Goal: Task Accomplishment & Management: Complete application form

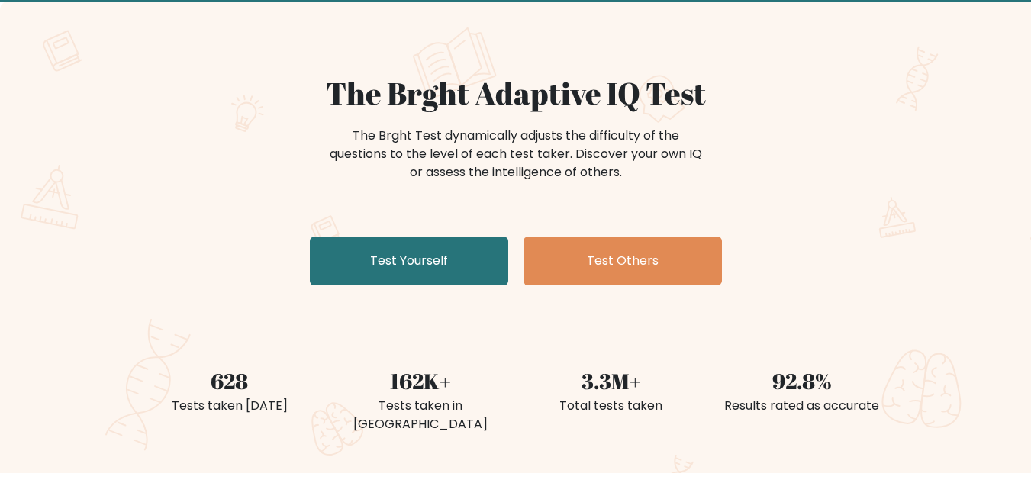
scroll to position [153, 0]
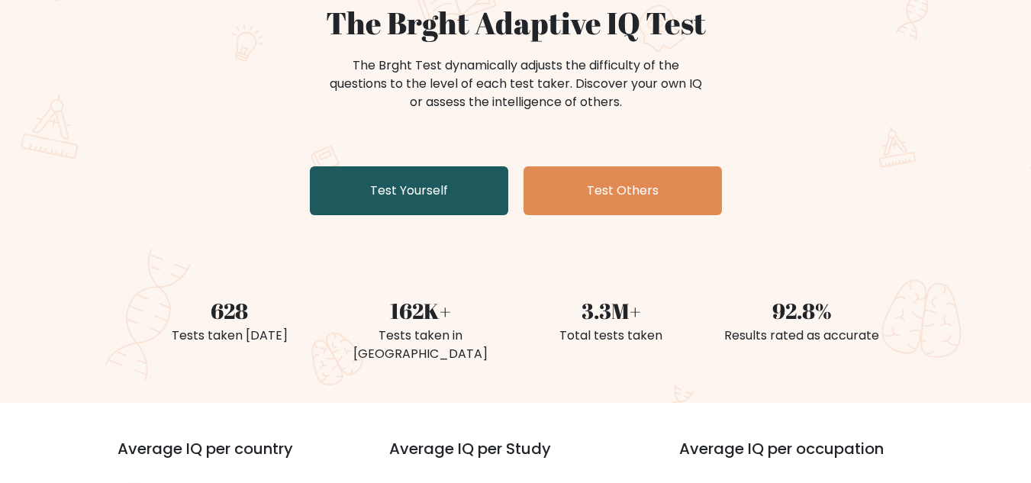
click at [391, 194] on link "Test Yourself" at bounding box center [409, 190] width 198 height 49
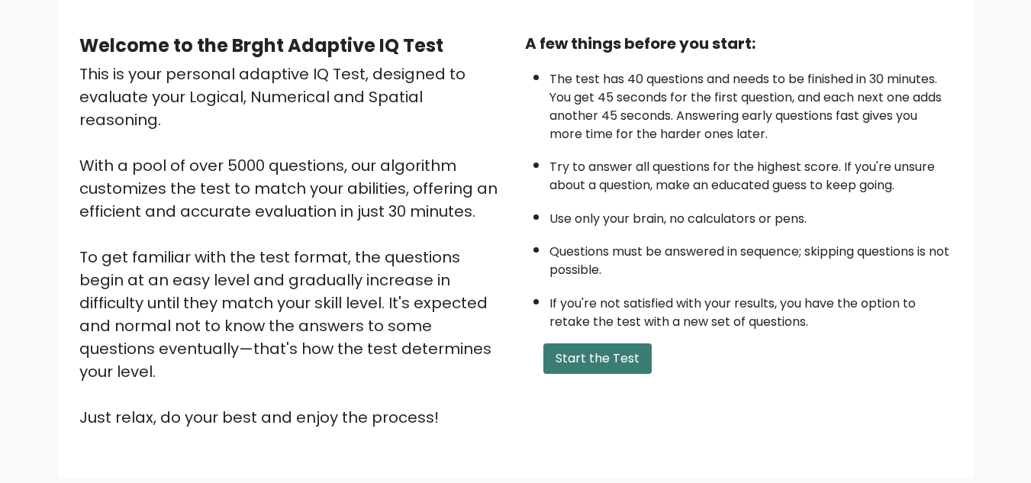
scroll to position [153, 0]
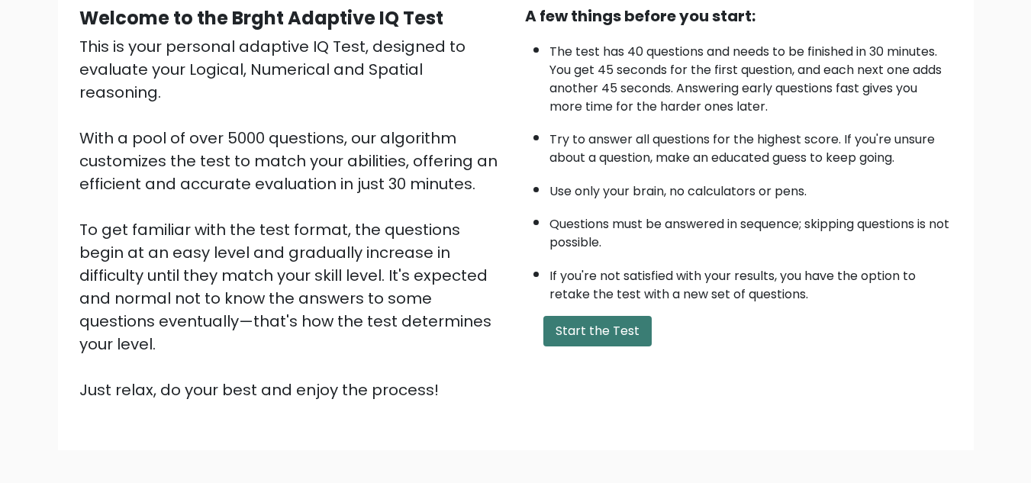
click at [604, 337] on button "Start the Test" at bounding box center [597, 331] width 108 height 31
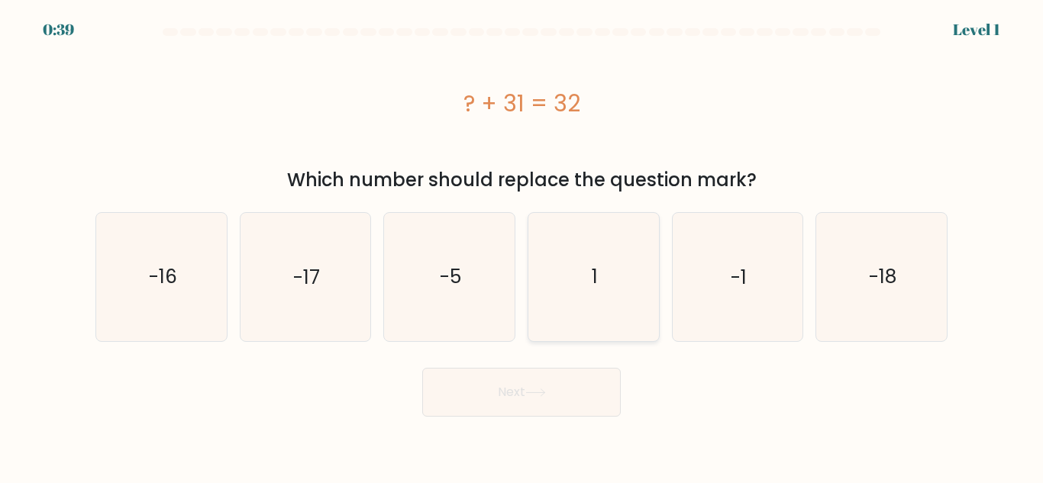
click at [606, 289] on icon "1" at bounding box center [593, 276] width 127 height 127
click at [522, 246] on input "d. 1" at bounding box center [521, 244] width 1 height 4
radio input "true"
click at [570, 399] on button "Next" at bounding box center [521, 392] width 198 height 49
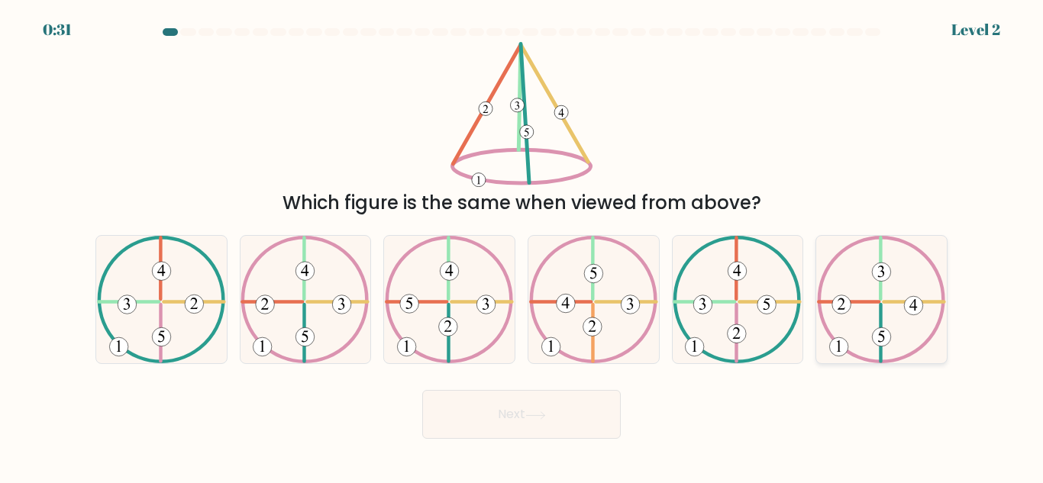
click at [888, 297] on icon at bounding box center [881, 299] width 129 height 127
click at [522, 246] on input "f." at bounding box center [521, 244] width 1 height 4
radio input "true"
click at [512, 415] on button "Next" at bounding box center [521, 414] width 198 height 49
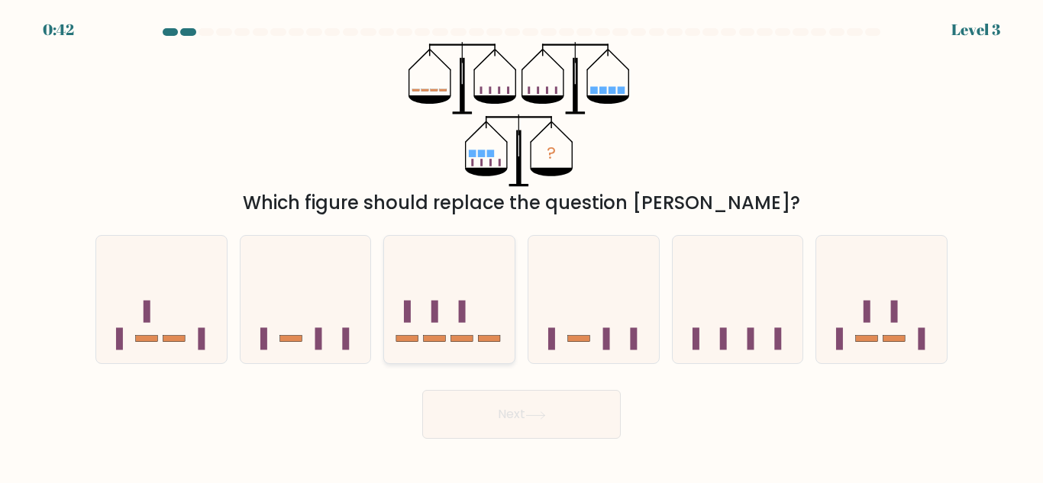
click at [437, 314] on rect at bounding box center [434, 312] width 7 height 22
click at [521, 246] on input "c." at bounding box center [521, 244] width 1 height 4
radio input "true"
click at [517, 408] on button "Next" at bounding box center [521, 414] width 198 height 49
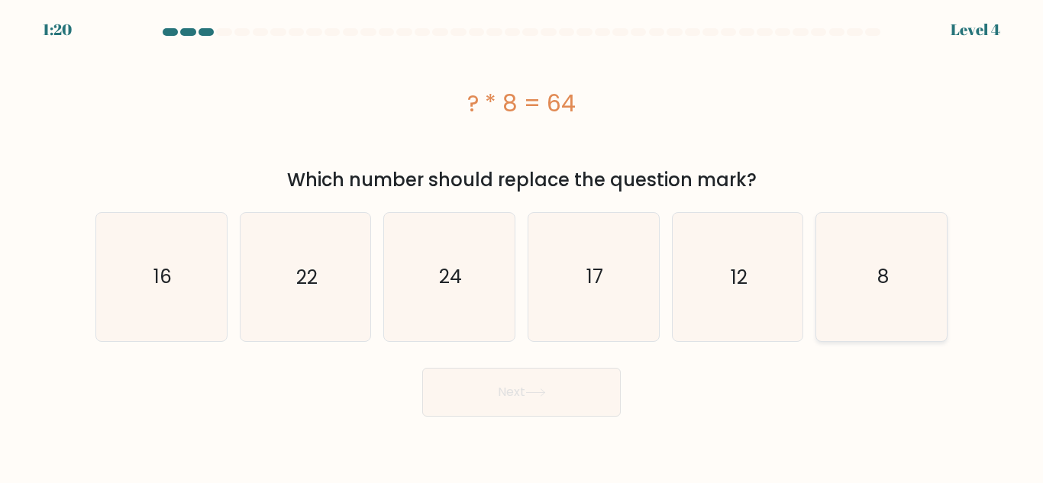
click at [856, 301] on icon "8" at bounding box center [880, 276] width 127 height 127
click at [522, 246] on input "f. 8" at bounding box center [521, 244] width 1 height 4
radio input "true"
click at [502, 398] on button "Next" at bounding box center [521, 392] width 198 height 49
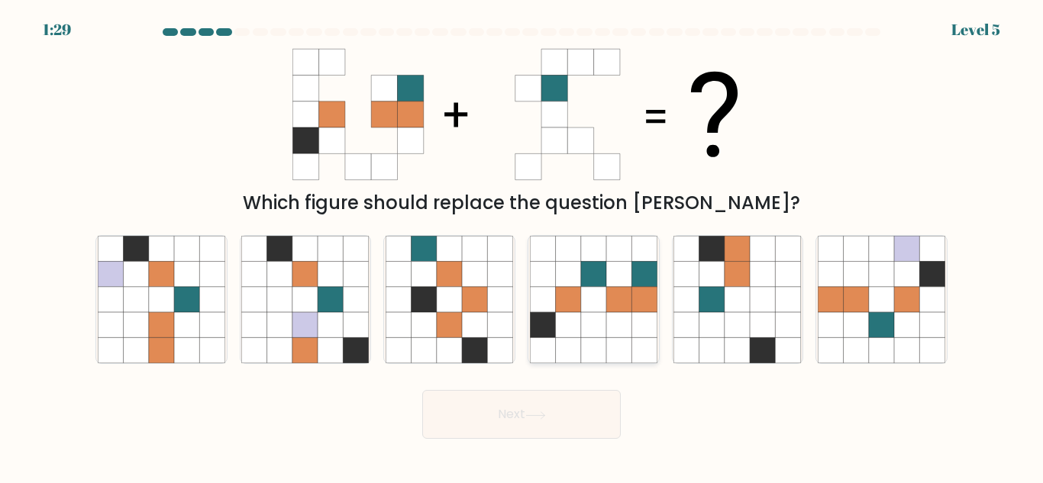
click at [601, 323] on icon at bounding box center [593, 324] width 25 height 25
click at [522, 246] on input "d." at bounding box center [521, 244] width 1 height 4
radio input "true"
click at [569, 403] on button "Next" at bounding box center [521, 414] width 198 height 49
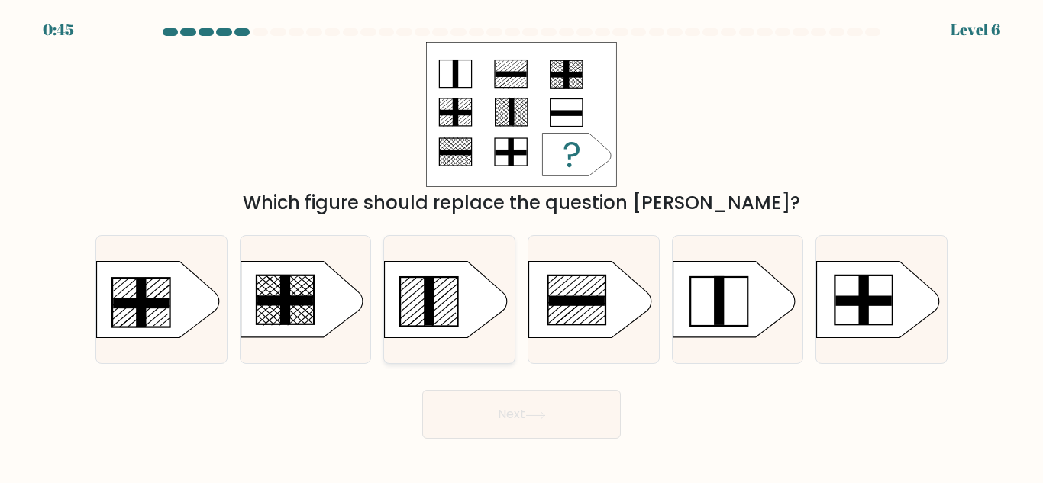
click at [457, 296] on rect at bounding box center [428, 301] width 57 height 49
click at [521, 246] on input "c." at bounding box center [521, 244] width 1 height 4
radio input "true"
click at [556, 401] on button "Next" at bounding box center [521, 414] width 198 height 49
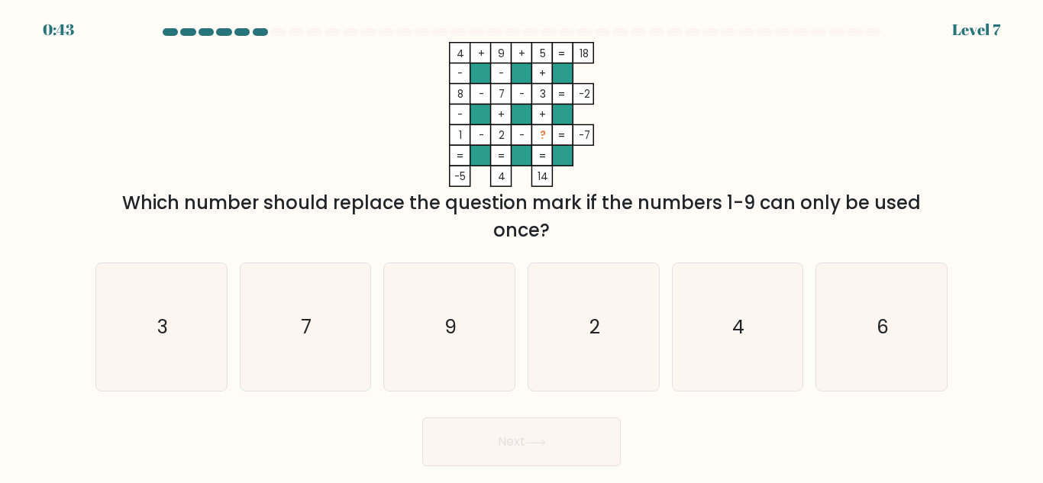
click at [557, 417] on button "Next" at bounding box center [521, 441] width 198 height 49
drag, startPoint x: 244, startPoint y: 216, endPoint x: 369, endPoint y: 233, distance: 126.3
click at [369, 233] on div "Which number should replace the question mark if the numbers 1-9 can only be us…" at bounding box center [521, 216] width 833 height 55
click at [501, 224] on div "Which number should replace the question mark if the numbers 1-9 can only be us…" at bounding box center [521, 216] width 833 height 55
click at [820, 306] on icon "6" at bounding box center [880, 326] width 127 height 127
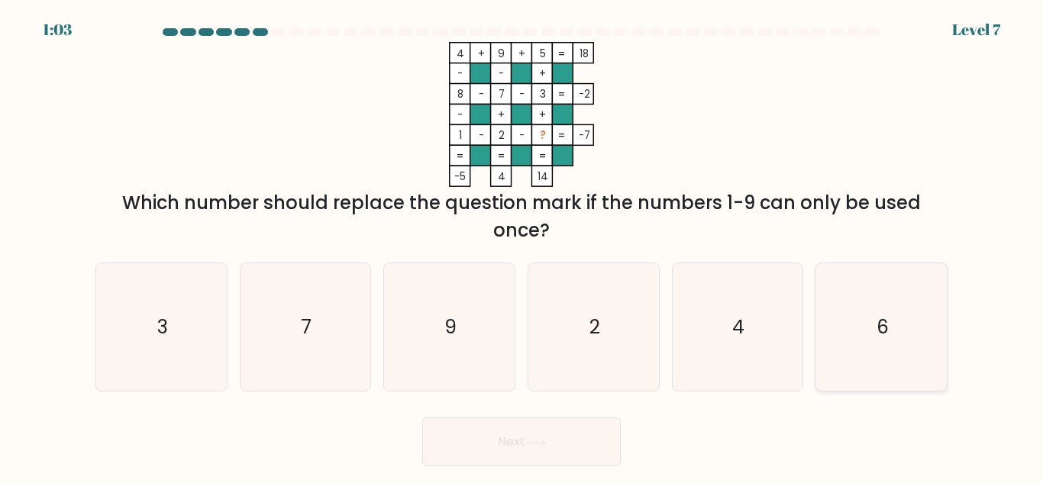
click at [522, 246] on input "f. 6" at bounding box center [521, 244] width 1 height 4
radio input "true"
click at [535, 439] on icon at bounding box center [535, 443] width 21 height 8
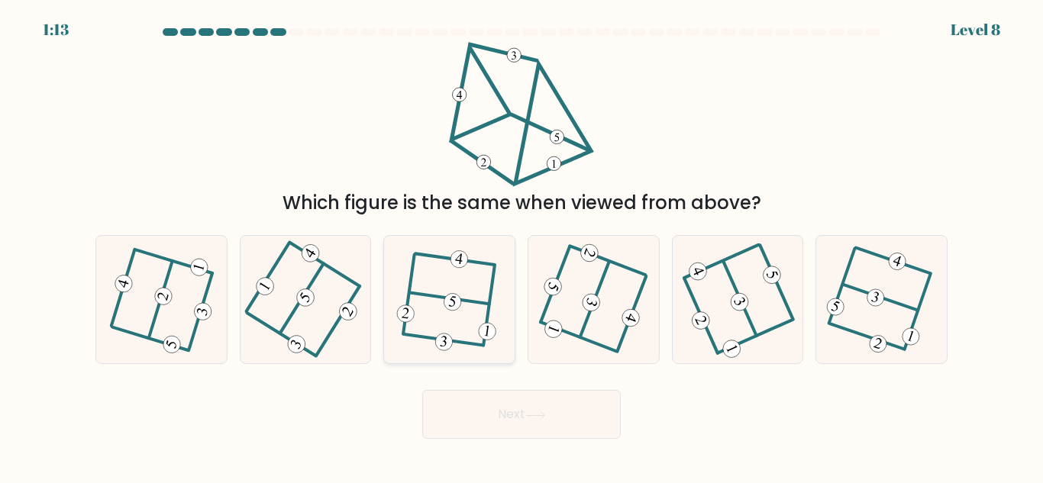
click at [410, 304] on icon at bounding box center [449, 300] width 101 height 102
click at [521, 246] on input "c." at bounding box center [521, 244] width 1 height 4
radio input "true"
click at [606, 421] on button "Next" at bounding box center [521, 414] width 198 height 49
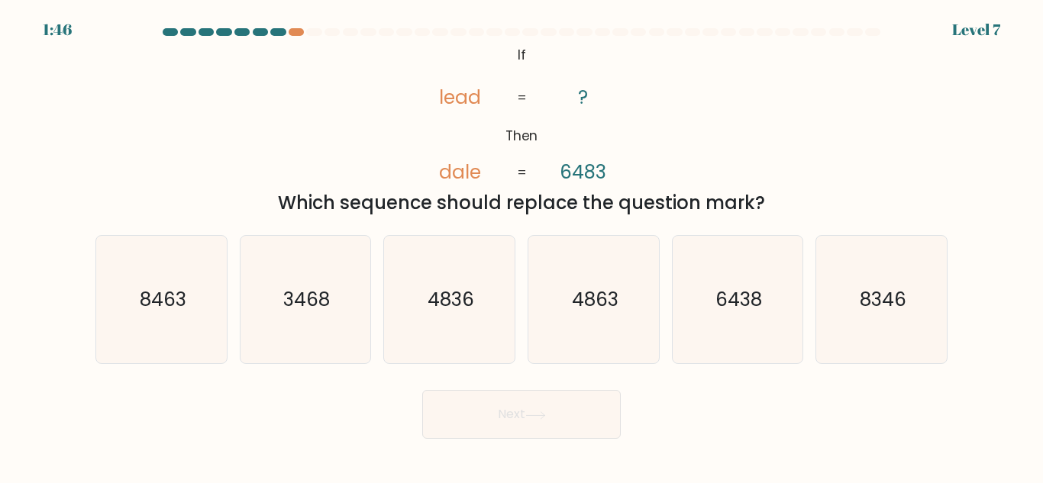
drag, startPoint x: 521, startPoint y: 51, endPoint x: 772, endPoint y: 204, distance: 293.9
click at [772, 204] on div "@import url('https://fonts.googleapis.com/css?family=Abril+Fatface:400,100,100i…" at bounding box center [521, 129] width 870 height 175
click at [772, 208] on div "Which sequence should replace the question mark?" at bounding box center [521, 202] width 833 height 27
click at [707, 208] on div "Which sequence should replace the question mark?" at bounding box center [521, 202] width 833 height 27
drag, startPoint x: 775, startPoint y: 198, endPoint x: 500, endPoint y: 48, distance: 312.8
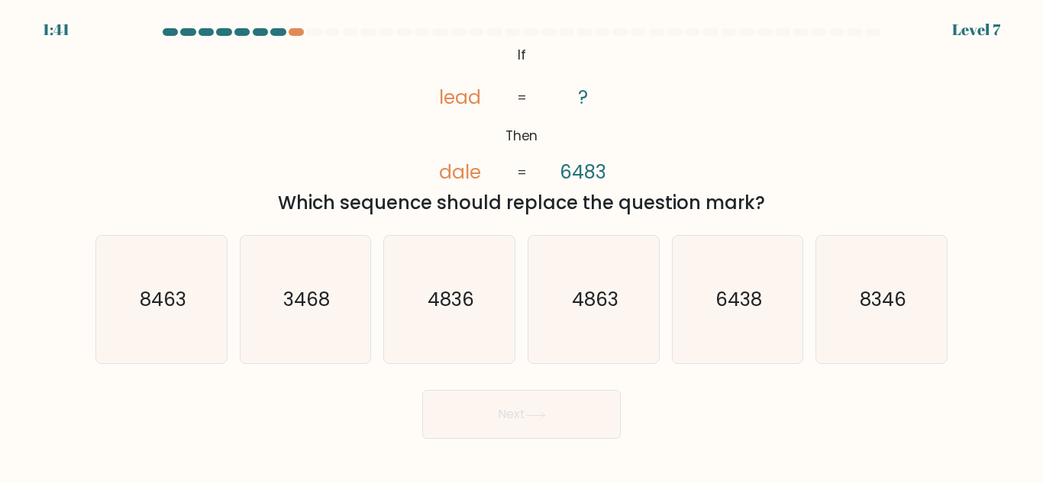
click at [500, 48] on div "@import url('https://fonts.googleapis.com/css?family=Abril+Fatface:400,100,100i…" at bounding box center [521, 129] width 870 height 175
copy div "If Then lead dale ? 6483 = = Which sequence should replace the question mark?"
click at [466, 102] on tspan "lead" at bounding box center [460, 97] width 42 height 27
click at [630, 317] on icon "4863" at bounding box center [593, 299] width 127 height 127
click at [522, 246] on input "d. 4863" at bounding box center [521, 244] width 1 height 4
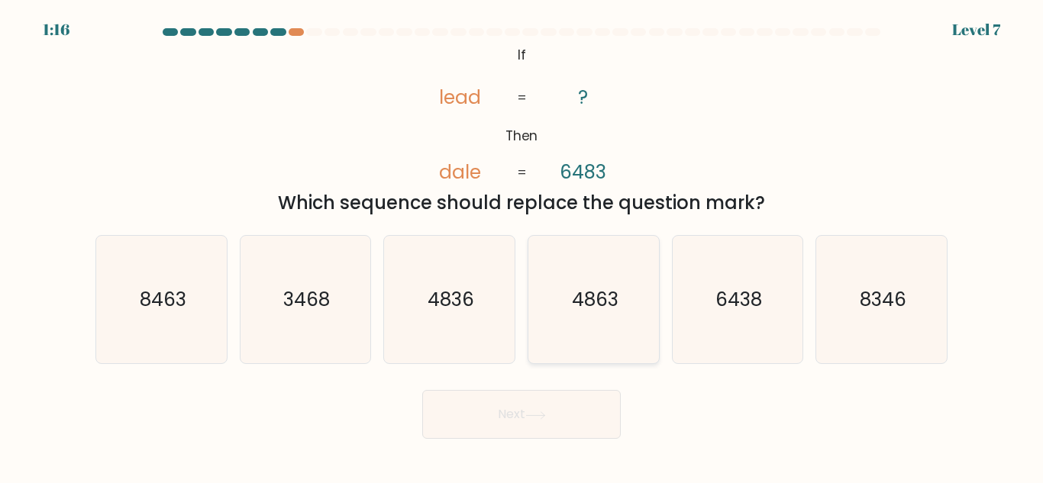
radio input "true"
click at [502, 411] on button "Next" at bounding box center [521, 414] width 198 height 49
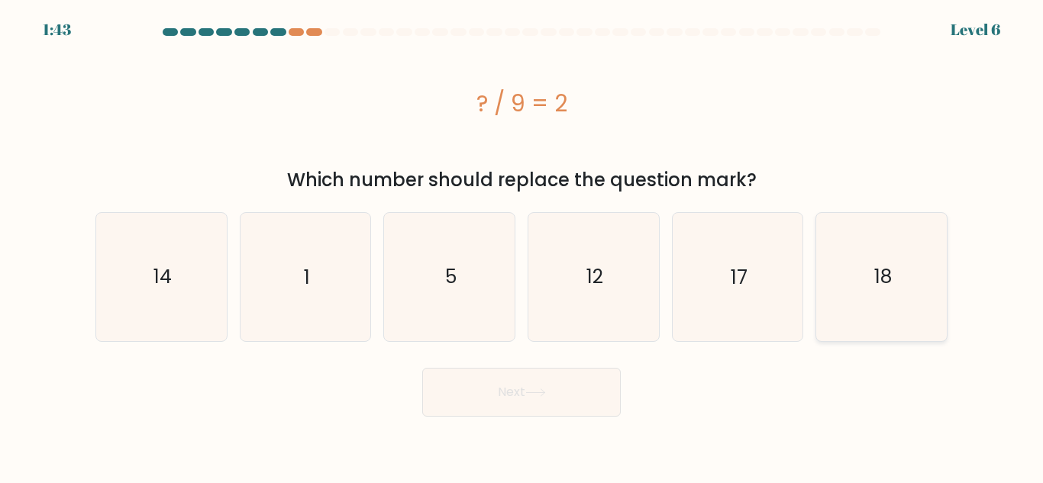
click at [908, 293] on icon "18" at bounding box center [880, 276] width 127 height 127
click at [522, 246] on input "f. 18" at bounding box center [521, 244] width 1 height 4
radio input "true"
click at [456, 382] on button "Next" at bounding box center [521, 392] width 198 height 49
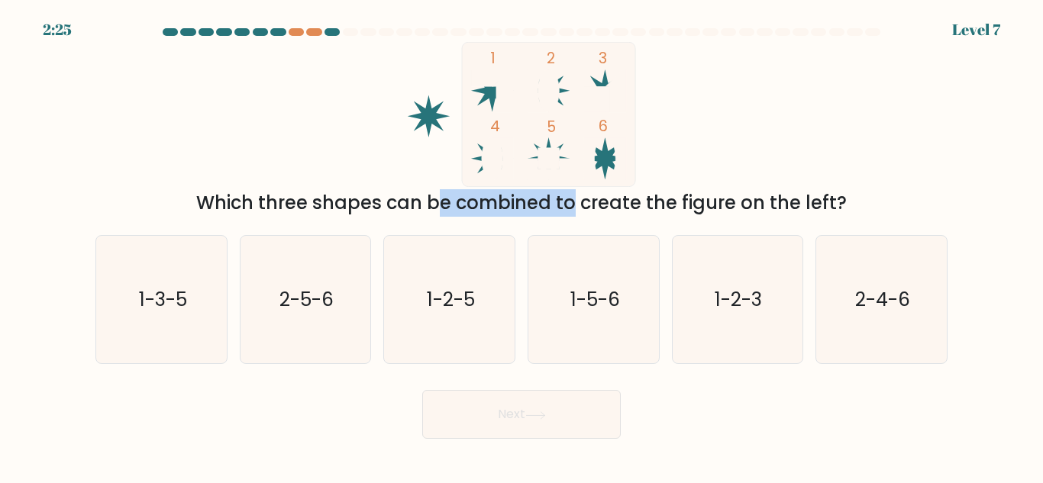
drag, startPoint x: 300, startPoint y: 199, endPoint x: 430, endPoint y: 208, distance: 130.8
click at [430, 208] on div "Which three shapes can be combined to create the figure on the left?" at bounding box center [521, 202] width 833 height 27
click at [422, 211] on div "Which three shapes can be combined to create the figure on the left?" at bounding box center [521, 202] width 833 height 27
click at [409, 198] on div "Which three shapes can be combined to create the figure on the left?" at bounding box center [521, 202] width 833 height 27
click at [915, 299] on icon "2-4-6" at bounding box center [880, 299] width 127 height 127
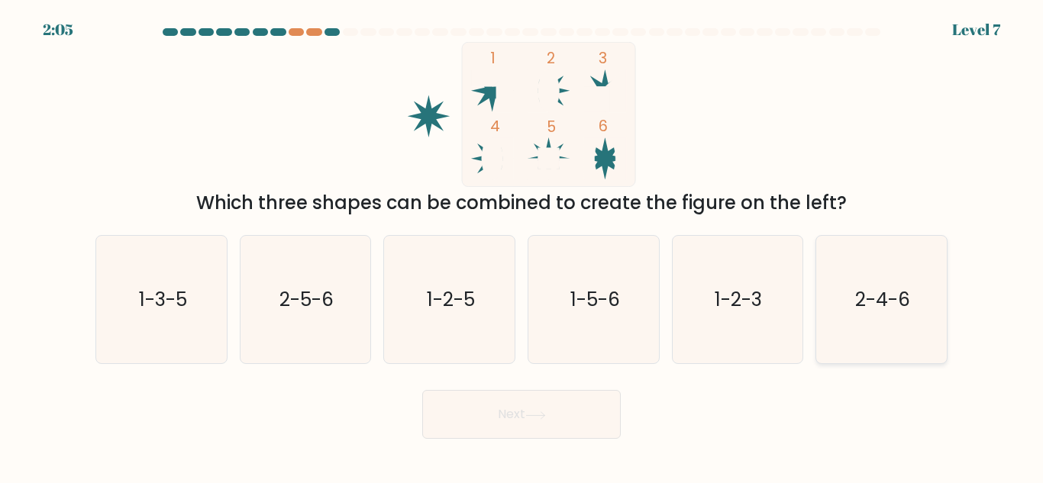
click at [522, 246] on input "f. 2-4-6" at bounding box center [521, 244] width 1 height 4
radio input "true"
click at [504, 417] on button "Next" at bounding box center [521, 414] width 198 height 49
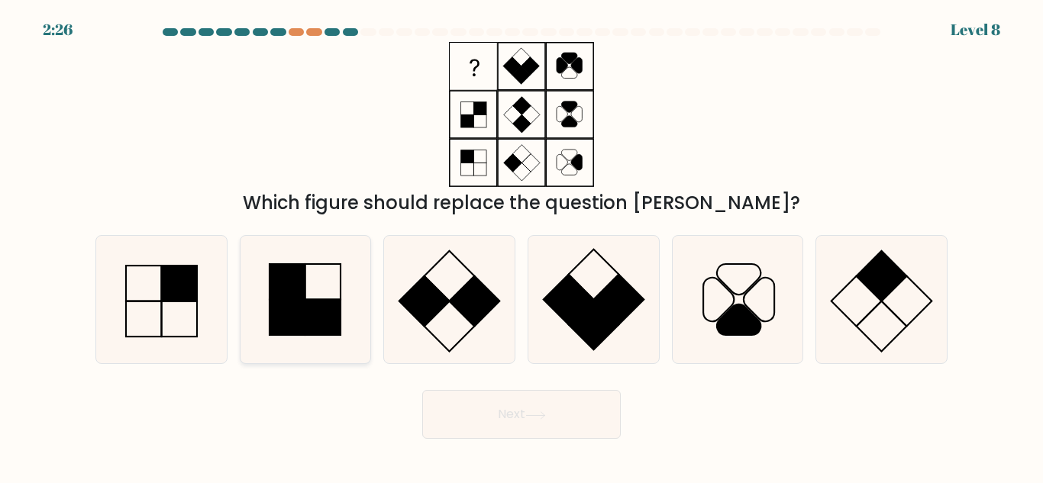
click at [316, 311] on rect at bounding box center [323, 318] width 36 height 36
click at [521, 246] on input "b." at bounding box center [521, 244] width 1 height 4
radio input "true"
click at [467, 398] on button "Next" at bounding box center [521, 414] width 198 height 49
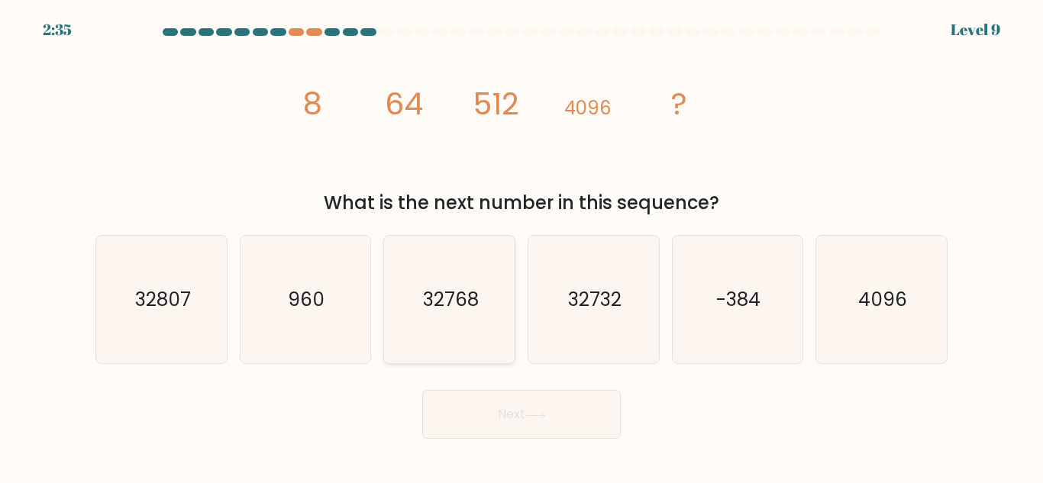
click at [461, 249] on icon "32768" at bounding box center [448, 299] width 127 height 127
click at [521, 246] on input "c. 32768" at bounding box center [521, 244] width 1 height 4
radio input "true"
click at [503, 398] on button "Next" at bounding box center [521, 414] width 198 height 49
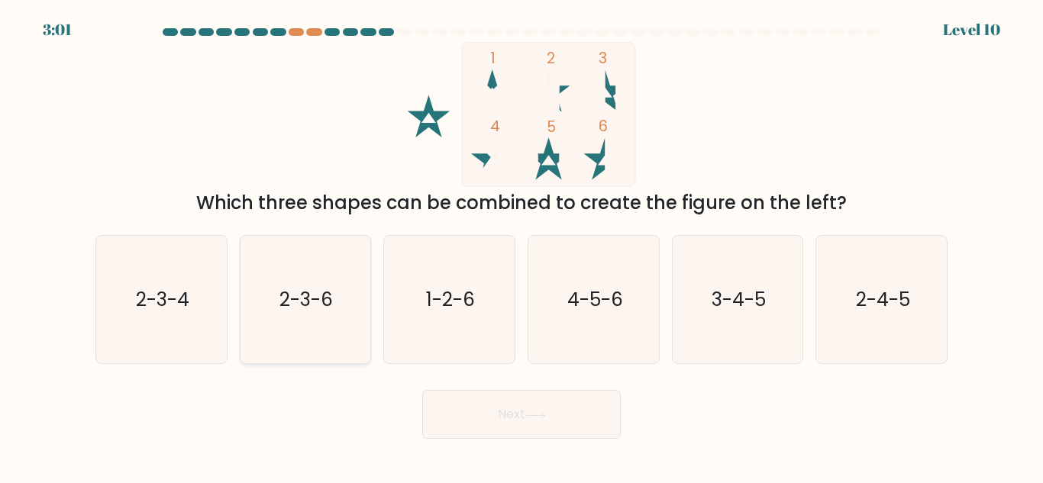
click at [301, 306] on text "2-3-6" at bounding box center [306, 299] width 53 height 27
click at [521, 246] on input "b. 2-3-6" at bounding box center [521, 244] width 1 height 4
radio input "true"
click at [472, 400] on button "Next" at bounding box center [521, 414] width 198 height 49
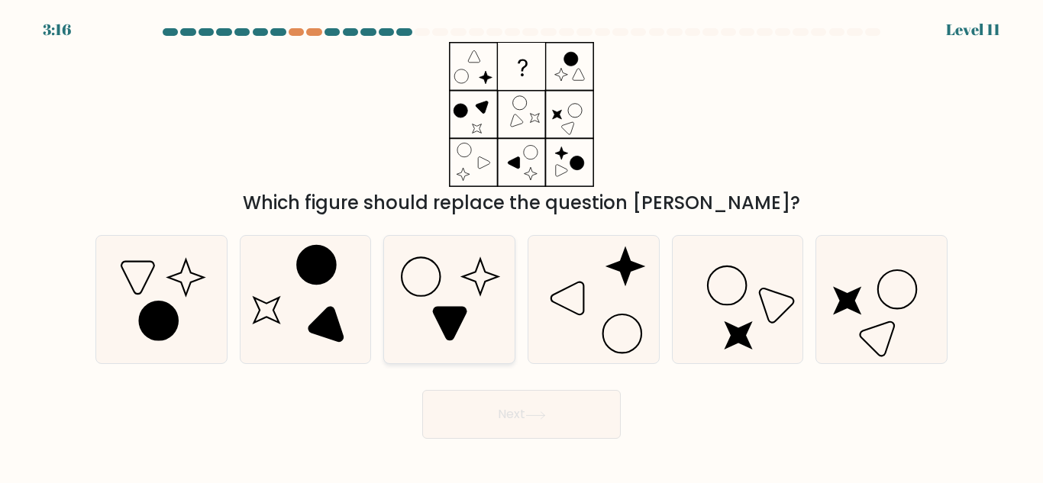
click at [423, 293] on icon at bounding box center [448, 299] width 127 height 127
click at [521, 246] on input "c." at bounding box center [521, 244] width 1 height 4
radio input "true"
click at [562, 417] on button "Next" at bounding box center [521, 414] width 198 height 49
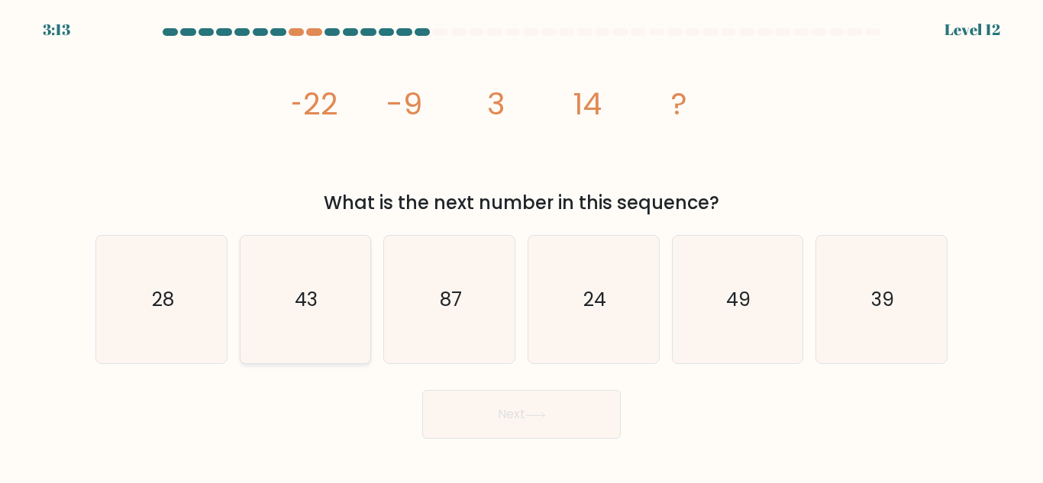
click at [321, 323] on icon "43" at bounding box center [304, 299] width 127 height 127
click at [521, 246] on input "b. 43" at bounding box center [521, 244] width 1 height 4
radio input "true"
click at [473, 426] on button "Next" at bounding box center [521, 414] width 198 height 49
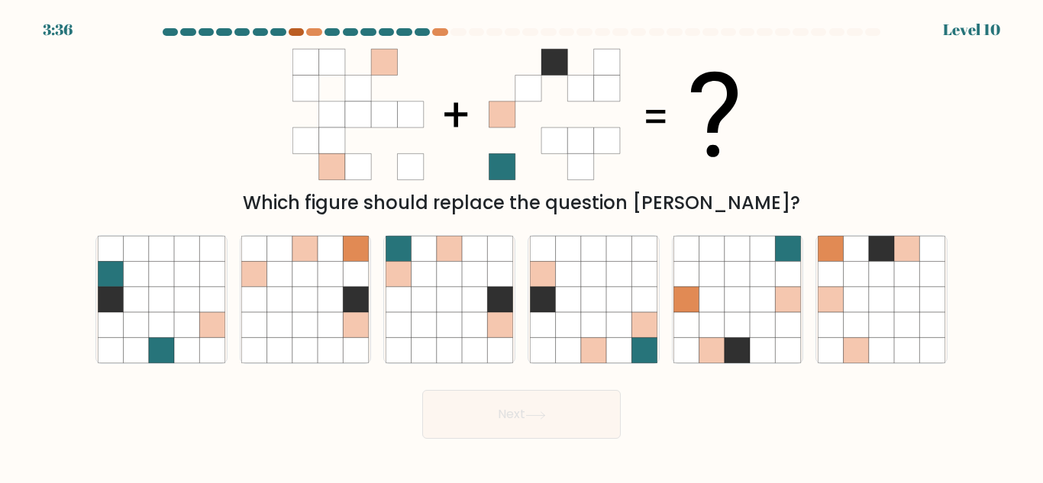
click at [299, 33] on div at bounding box center [295, 32] width 15 height 8
click at [311, 33] on div at bounding box center [313, 32] width 15 height 8
click at [437, 30] on div at bounding box center [439, 32] width 15 height 8
click at [857, 311] on icon at bounding box center [855, 299] width 25 height 25
click at [522, 246] on input "f." at bounding box center [521, 244] width 1 height 4
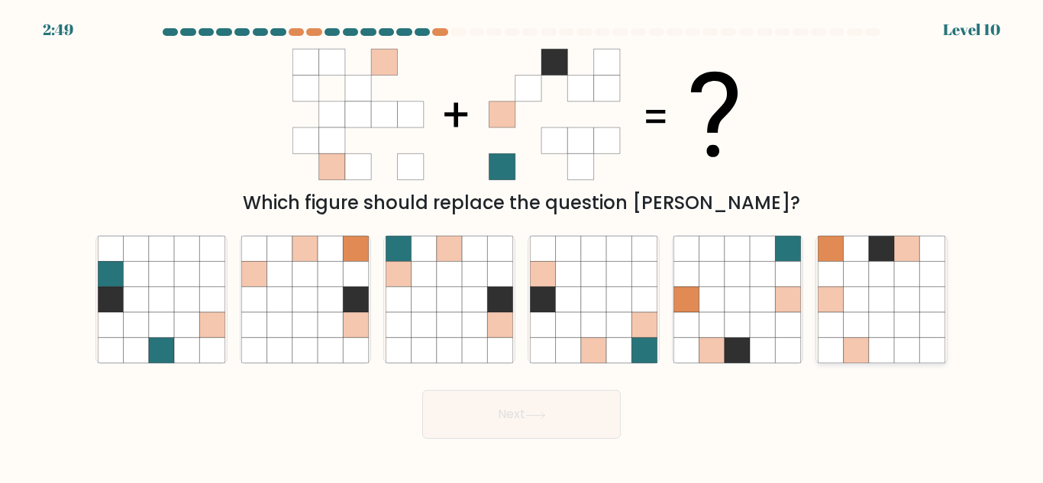
radio input "true"
click at [528, 406] on button "Next" at bounding box center [521, 414] width 198 height 49
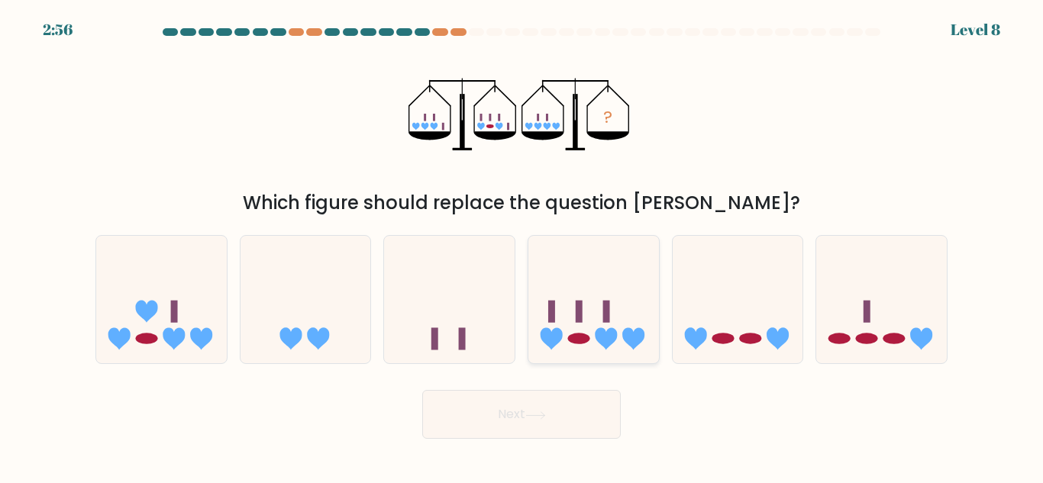
click at [614, 305] on icon at bounding box center [593, 300] width 131 height 108
click at [522, 246] on input "d." at bounding box center [521, 244] width 1 height 4
radio input "true"
click at [563, 409] on button "Next" at bounding box center [521, 414] width 198 height 49
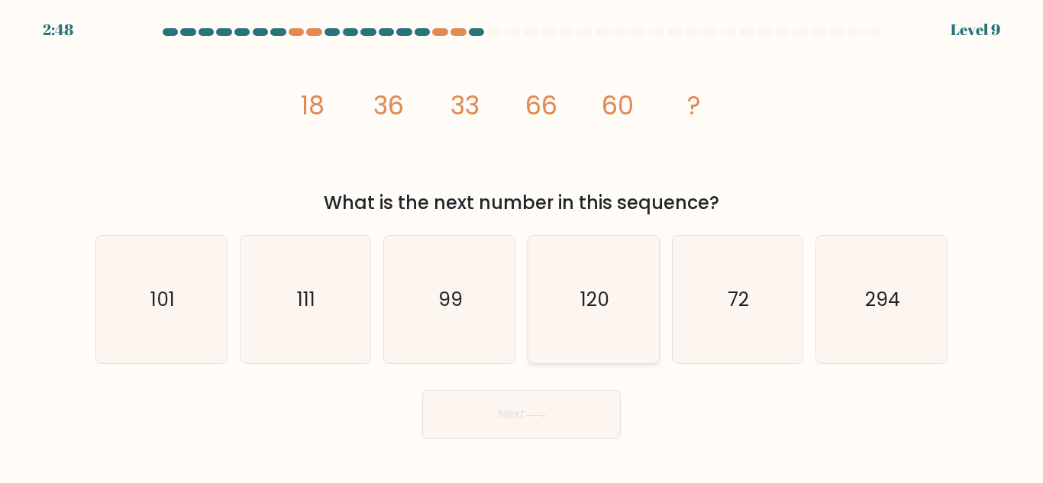
click at [587, 323] on icon "120" at bounding box center [593, 299] width 127 height 127
click at [522, 246] on input "d. 120" at bounding box center [521, 244] width 1 height 4
radio input "true"
click at [514, 431] on button "Next" at bounding box center [521, 414] width 198 height 49
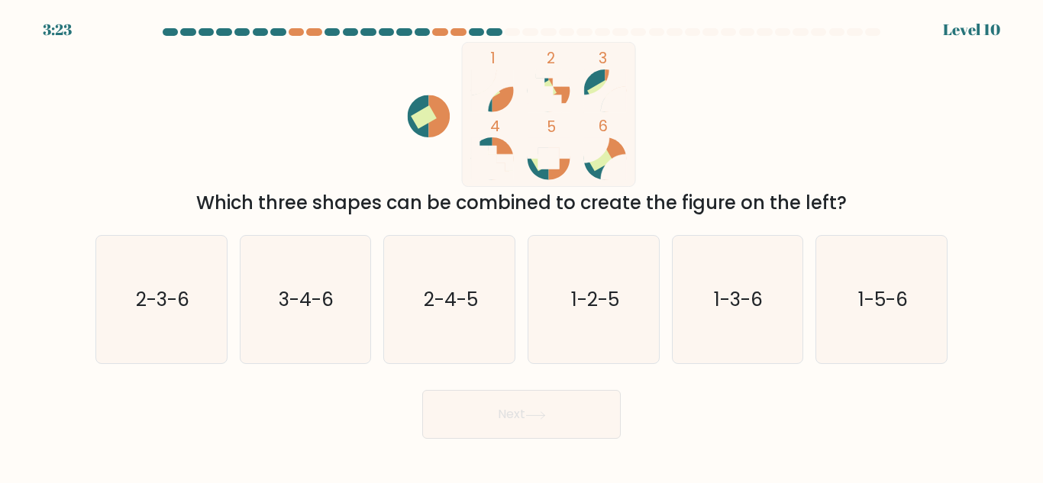
click at [875, 32] on div at bounding box center [872, 32] width 15 height 8
click at [728, 317] on icon "1-3-6" at bounding box center [736, 299] width 127 height 127
click at [522, 246] on input "e. 1-3-6" at bounding box center [521, 244] width 1 height 4
radio input "true"
click at [585, 407] on button "Next" at bounding box center [521, 414] width 198 height 49
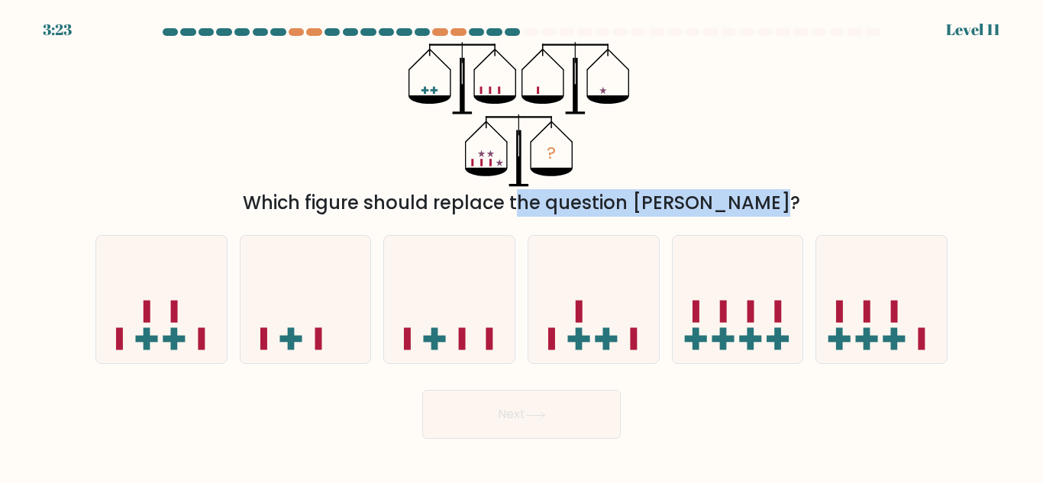
drag, startPoint x: 443, startPoint y: 204, endPoint x: 674, endPoint y: 211, distance: 230.6
click at [674, 211] on div "Which figure should replace the question mark?" at bounding box center [521, 202] width 833 height 27
click at [674, 204] on div "Which figure should replace the question mark?" at bounding box center [521, 202] width 833 height 27
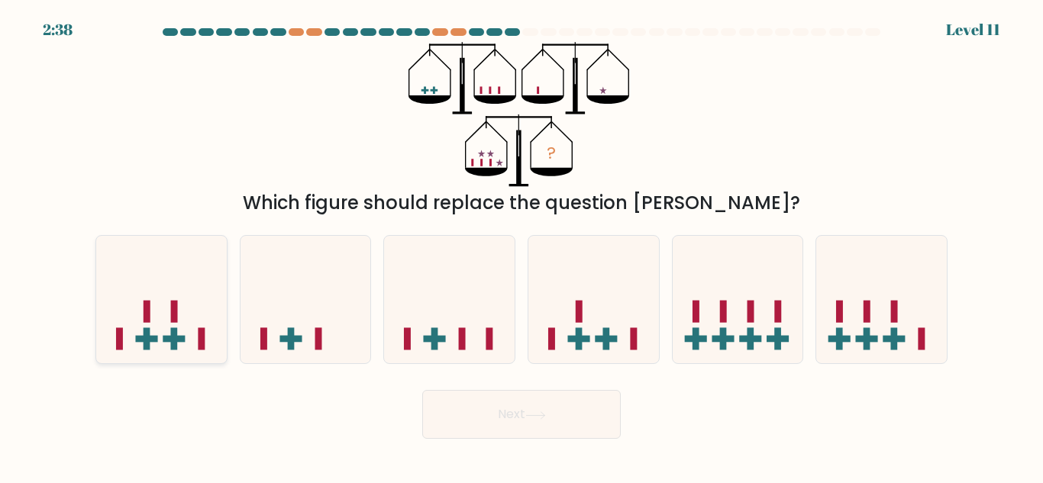
click at [183, 341] on rect at bounding box center [174, 339] width 22 height 7
click at [521, 246] on input "a." at bounding box center [521, 244] width 1 height 4
radio input "true"
click at [466, 407] on button "Next" at bounding box center [521, 414] width 198 height 49
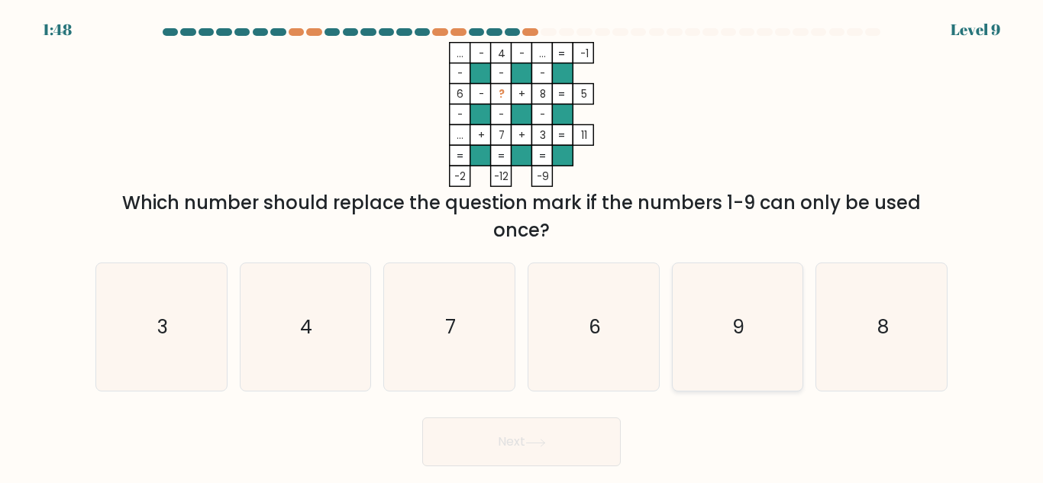
click at [735, 325] on text "9" at bounding box center [739, 327] width 12 height 27
click at [522, 246] on input "e. 9" at bounding box center [521, 244] width 1 height 4
radio input "true"
click at [548, 430] on button "Next" at bounding box center [521, 441] width 198 height 49
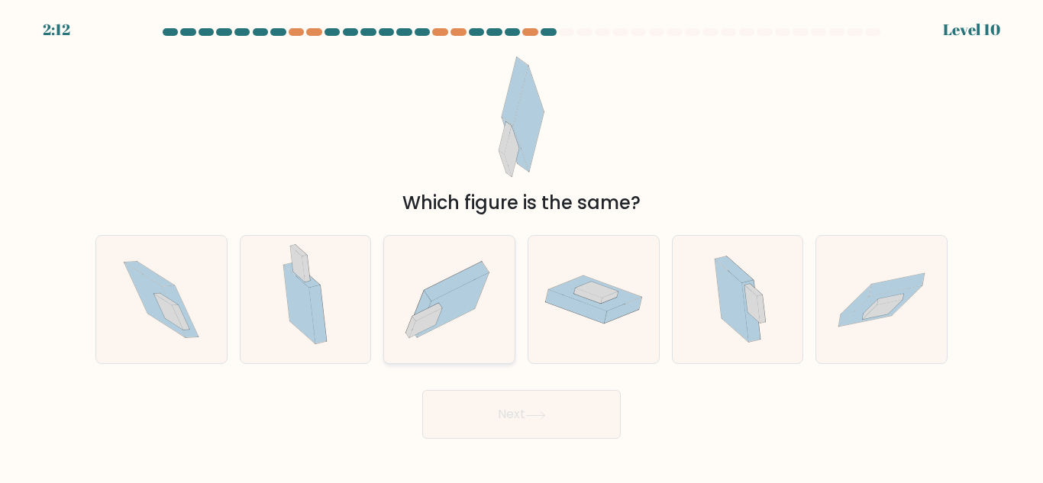
click at [475, 278] on icon at bounding box center [456, 281] width 64 height 39
click at [521, 246] on input "c." at bounding box center [521, 244] width 1 height 4
radio input "true"
click at [510, 386] on div "Next" at bounding box center [521, 410] width 870 height 56
click at [514, 408] on button "Next" at bounding box center [521, 414] width 198 height 49
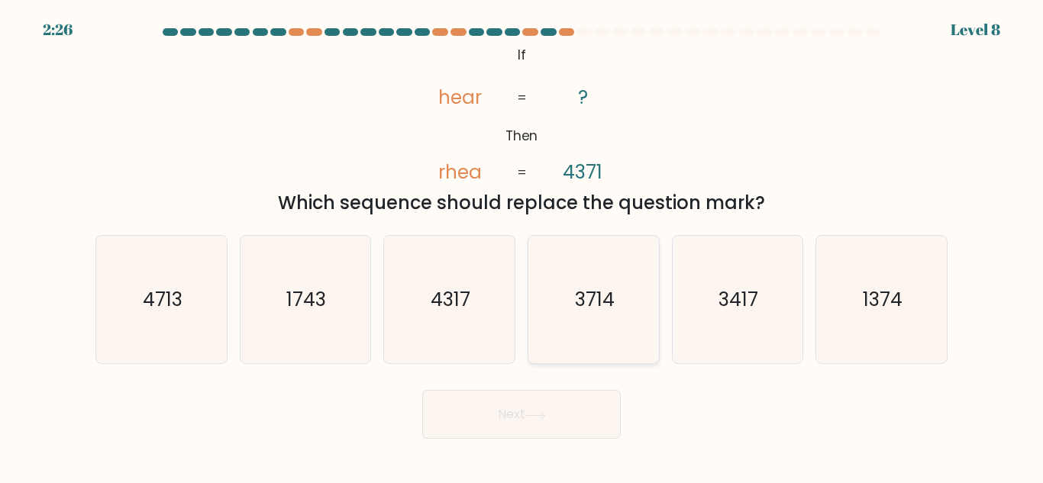
click at [604, 318] on icon "3714" at bounding box center [593, 299] width 127 height 127
click at [522, 246] on input "d. 3714" at bounding box center [521, 244] width 1 height 4
radio input "true"
click at [577, 411] on button "Next" at bounding box center [521, 414] width 198 height 49
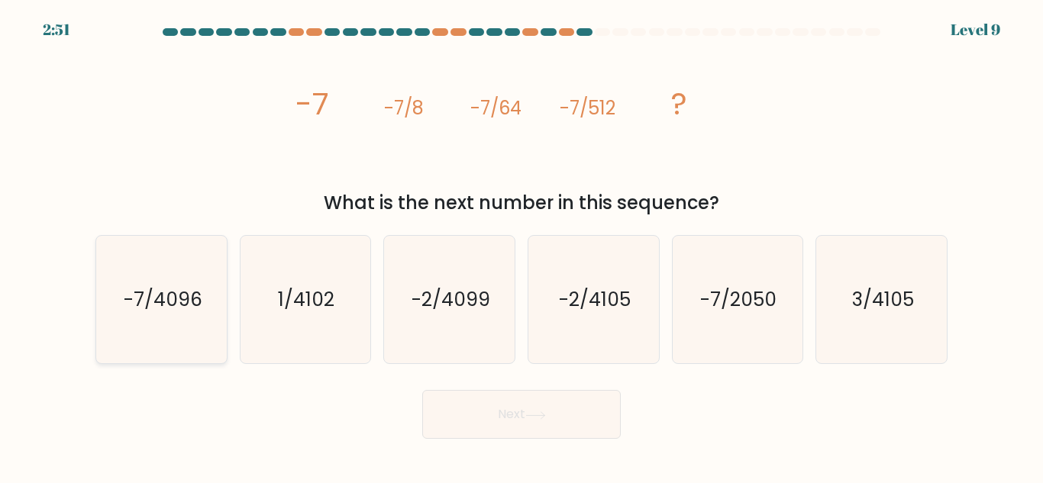
click at [224, 340] on icon "-7/4096" at bounding box center [161, 299] width 127 height 127
click at [521, 246] on input "a. -7/4096" at bounding box center [521, 244] width 1 height 4
radio input "true"
click at [450, 418] on button "Next" at bounding box center [521, 414] width 198 height 49
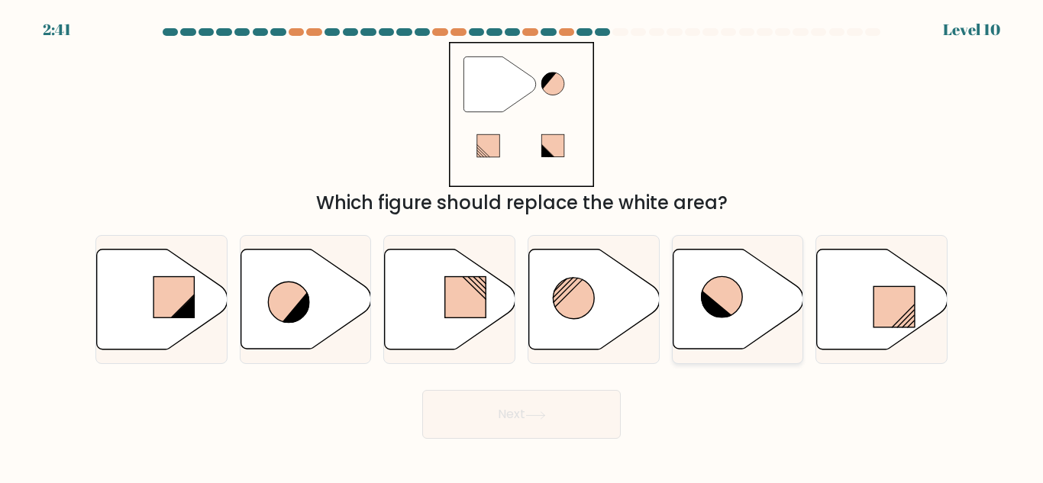
click at [712, 324] on icon at bounding box center [737, 300] width 131 height 100
click at [522, 246] on input "e." at bounding box center [521, 244] width 1 height 4
radio input "true"
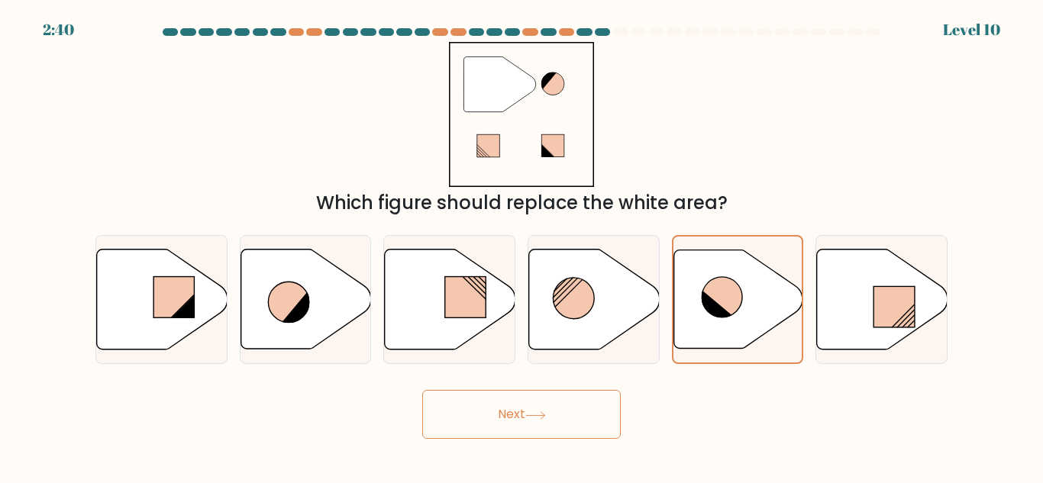
click at [572, 427] on button "Next" at bounding box center [521, 414] width 198 height 49
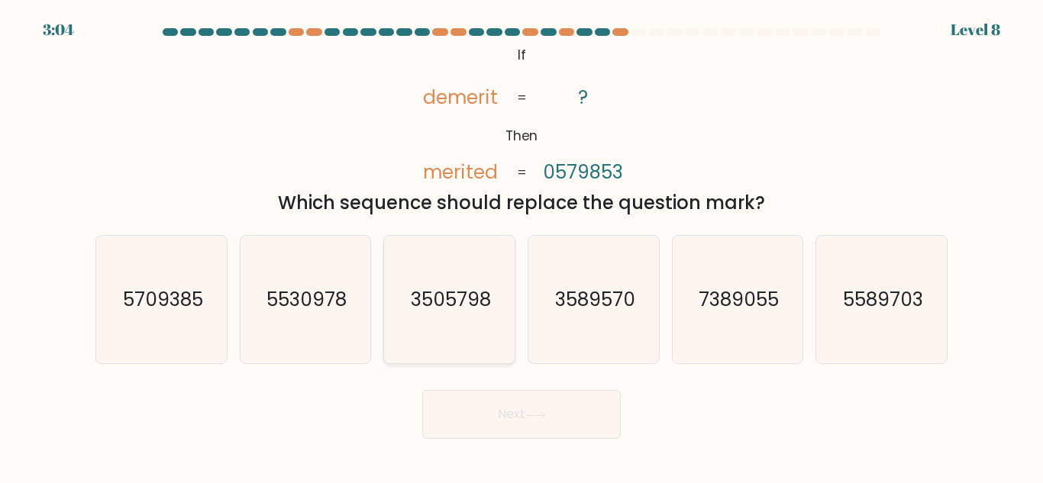
click at [460, 298] on text "3505798" at bounding box center [451, 299] width 80 height 27
click at [521, 246] on input "c. 3505798" at bounding box center [521, 244] width 1 height 4
radio input "true"
click at [504, 425] on button "Next" at bounding box center [521, 414] width 198 height 49
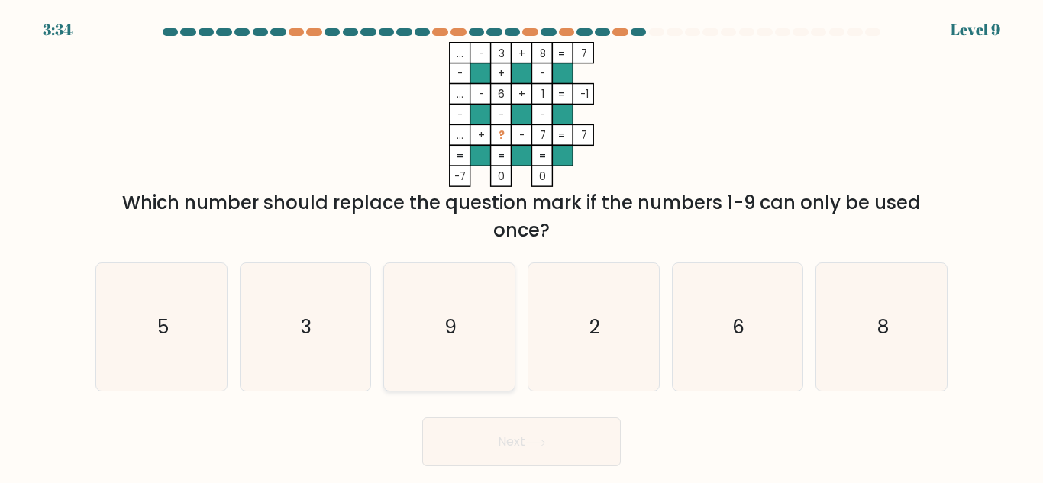
click at [476, 349] on icon "9" at bounding box center [448, 326] width 127 height 127
click at [521, 246] on input "c. 9" at bounding box center [521, 244] width 1 height 4
radio input "true"
click at [549, 452] on button "Next" at bounding box center [521, 441] width 198 height 49
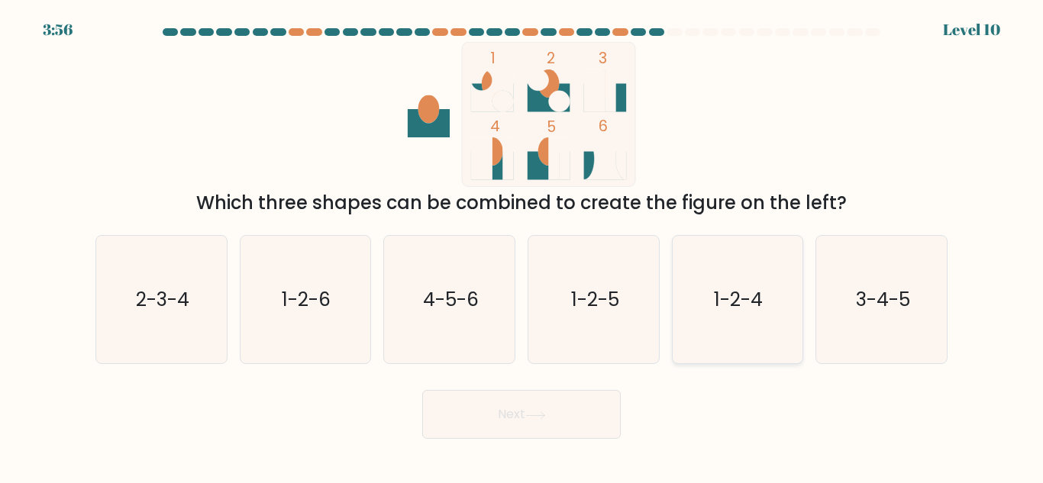
drag, startPoint x: 923, startPoint y: 325, endPoint x: 776, endPoint y: 326, distance: 146.5
click at [923, 325] on icon "3-4-5" at bounding box center [880, 299] width 127 height 127
click at [522, 246] on input "f. 3-4-5" at bounding box center [521, 244] width 1 height 4
radio input "true"
click at [498, 434] on button "Next" at bounding box center [521, 414] width 198 height 49
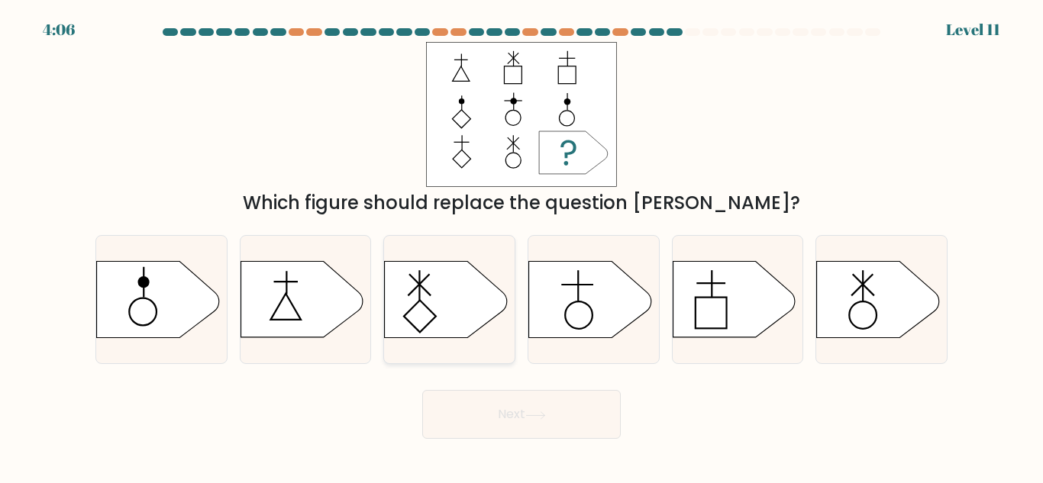
click at [466, 319] on icon at bounding box center [446, 300] width 122 height 76
click at [521, 246] on input "c." at bounding box center [521, 244] width 1 height 4
radio input "true"
click at [524, 410] on button "Next" at bounding box center [521, 414] width 198 height 49
click at [530, 414] on icon at bounding box center [535, 415] width 21 height 8
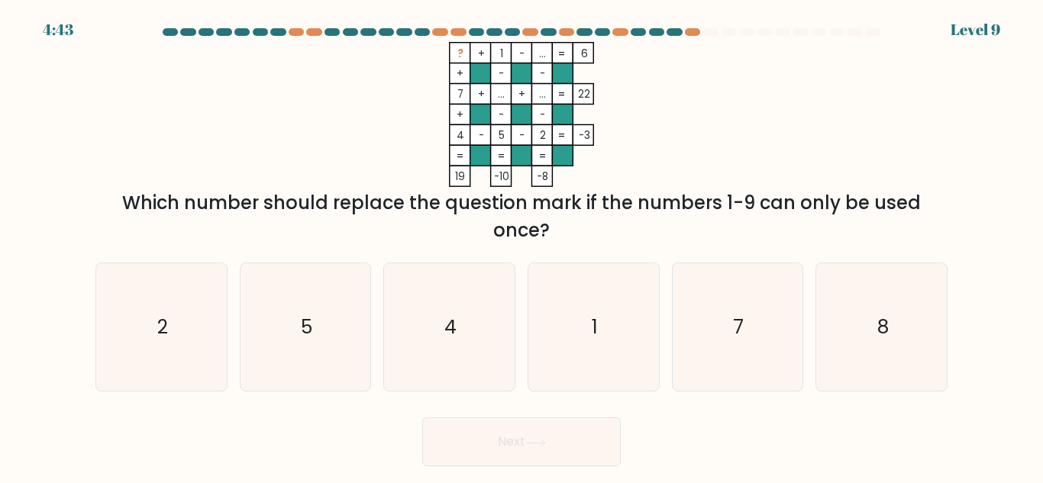
drag, startPoint x: 333, startPoint y: 205, endPoint x: 556, endPoint y: 240, distance: 226.2
click at [556, 240] on div "Which number should replace the question mark if the numbers 1-9 can only be us…" at bounding box center [521, 216] width 833 height 55
click at [586, 227] on div "Which number should replace the question mark if the numbers 1-9 can only be us…" at bounding box center [521, 216] width 833 height 55
click at [739, 325] on text "7" at bounding box center [738, 327] width 11 height 27
click at [522, 246] on input "e. 7" at bounding box center [521, 244] width 1 height 4
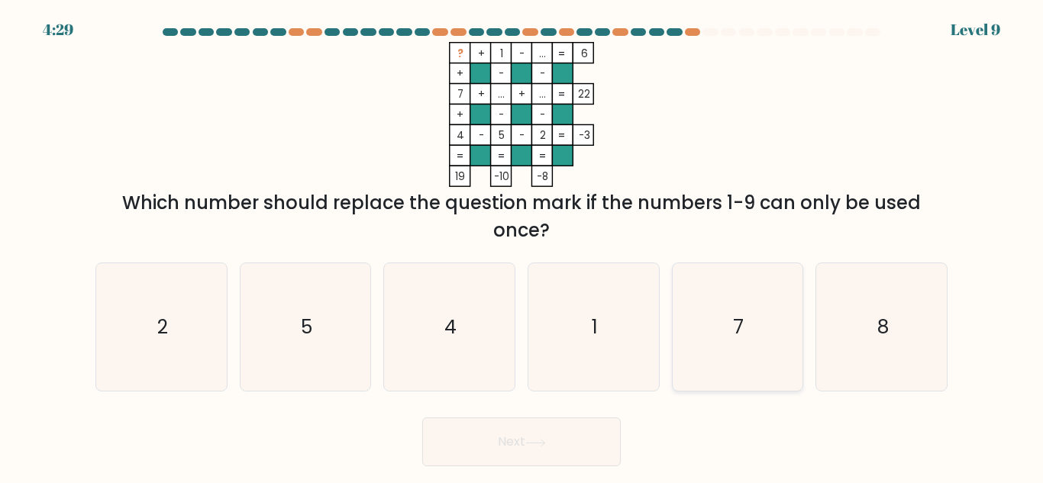
radio input "true"
drag, startPoint x: 544, startPoint y: 417, endPoint x: 547, endPoint y: 426, distance: 8.9
click at [544, 420] on button "Next" at bounding box center [521, 441] width 198 height 49
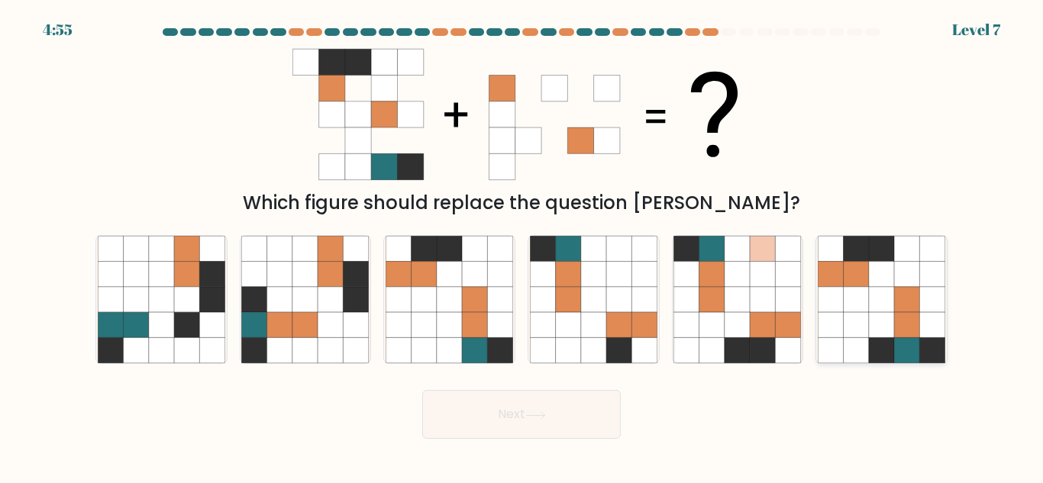
click at [886, 284] on icon at bounding box center [881, 274] width 25 height 25
click at [522, 246] on input "f." at bounding box center [521, 244] width 1 height 4
radio input "true"
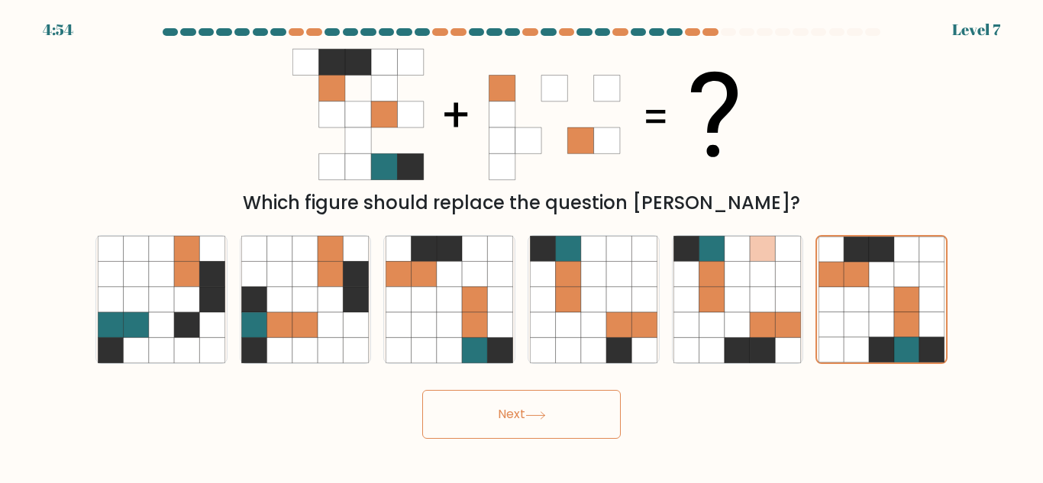
click at [558, 421] on button "Next" at bounding box center [521, 414] width 198 height 49
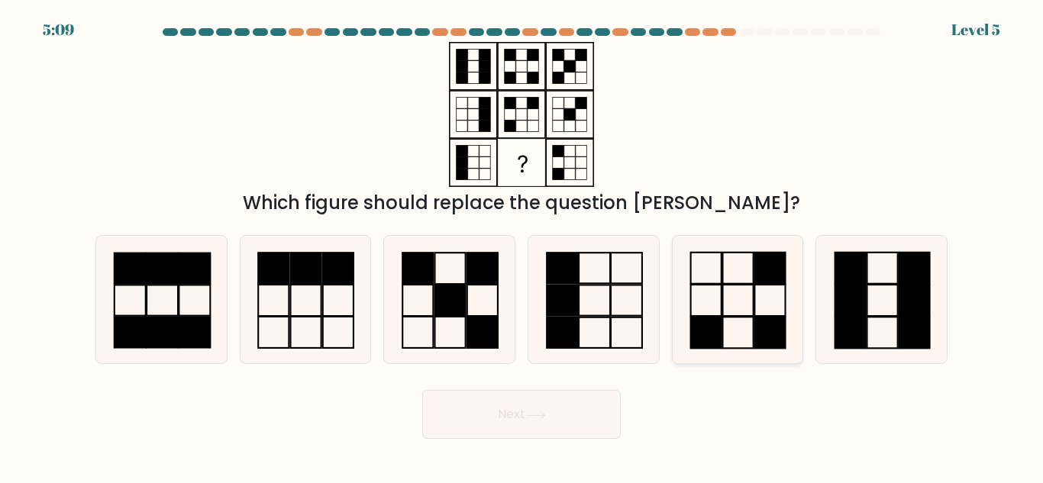
click at [771, 276] on rect at bounding box center [770, 268] width 31 height 31
click at [522, 246] on input "e." at bounding box center [521, 244] width 1 height 4
radio input "true"
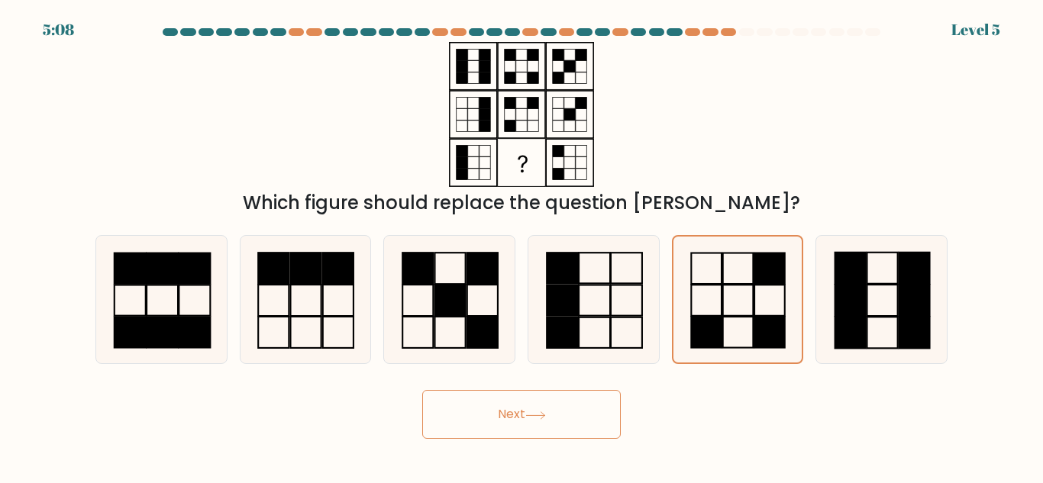
click at [519, 434] on button "Next" at bounding box center [521, 414] width 198 height 49
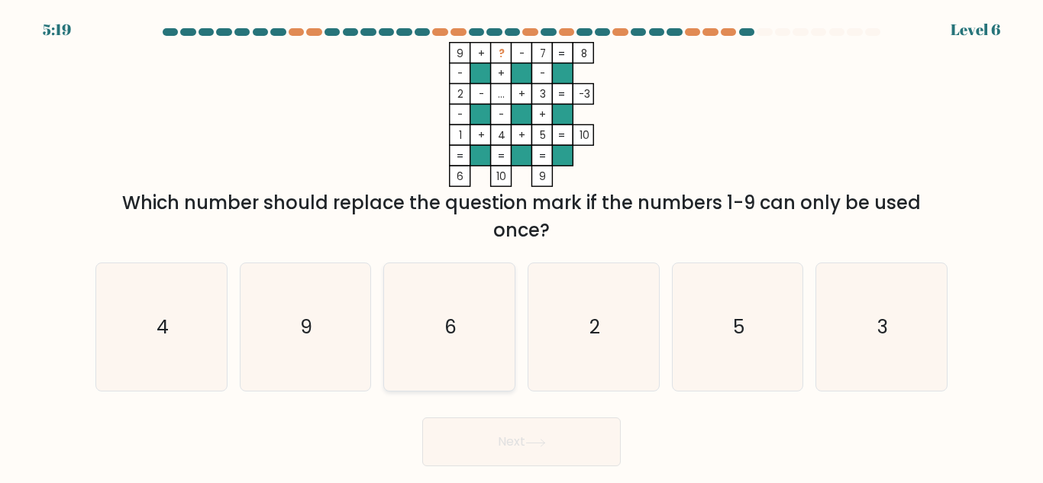
click at [458, 334] on icon "6" at bounding box center [448, 326] width 127 height 127
click at [521, 246] on input "c. 6" at bounding box center [521, 244] width 1 height 4
radio input "true"
click at [477, 438] on button "Next" at bounding box center [521, 441] width 198 height 49
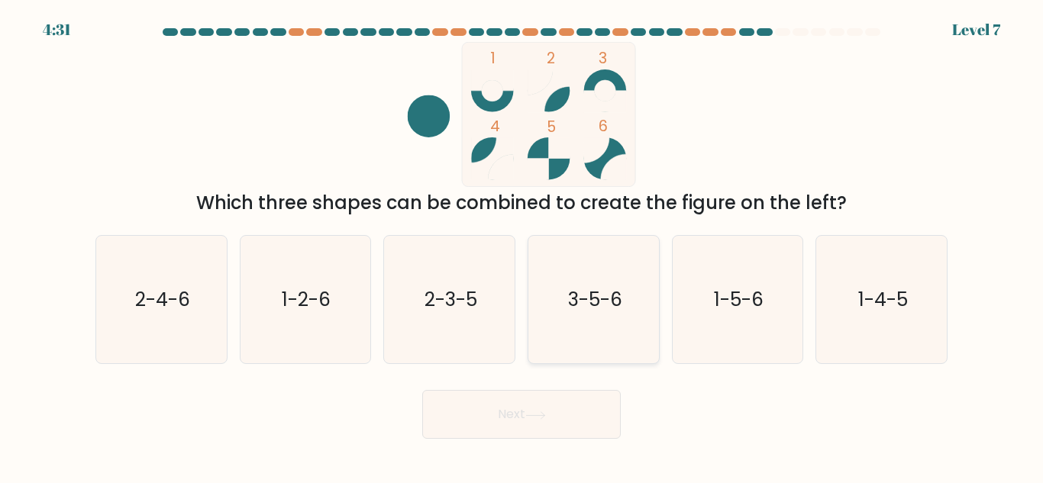
click at [656, 326] on icon "3-5-6" at bounding box center [593, 299] width 127 height 127
click at [522, 246] on input "d. 3-5-6" at bounding box center [521, 244] width 1 height 4
radio input "true"
click at [566, 405] on button "Next" at bounding box center [521, 414] width 198 height 49
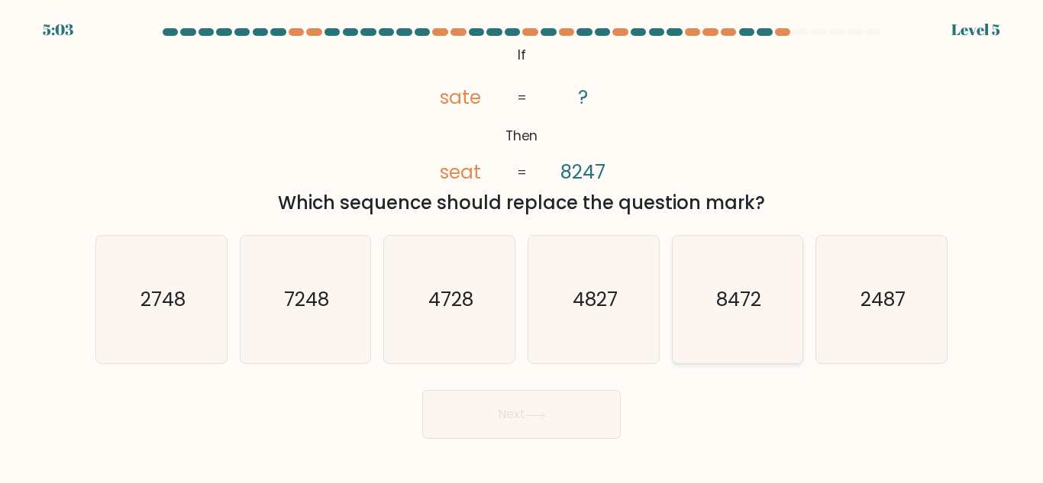
click at [731, 319] on icon "8472" at bounding box center [736, 299] width 127 height 127
click at [522, 246] on input "e. 8472" at bounding box center [521, 244] width 1 height 4
radio input "true"
click at [438, 408] on button "Next" at bounding box center [521, 414] width 198 height 49
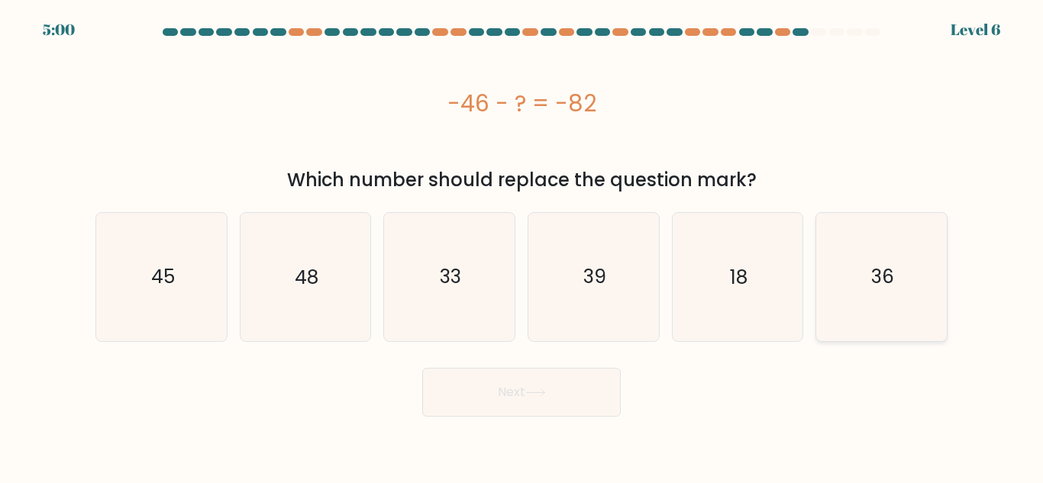
click at [930, 283] on icon "36" at bounding box center [880, 276] width 127 height 127
click at [522, 246] on input "f. 36" at bounding box center [521, 244] width 1 height 4
radio input "true"
click at [507, 400] on button "Next" at bounding box center [521, 392] width 198 height 49
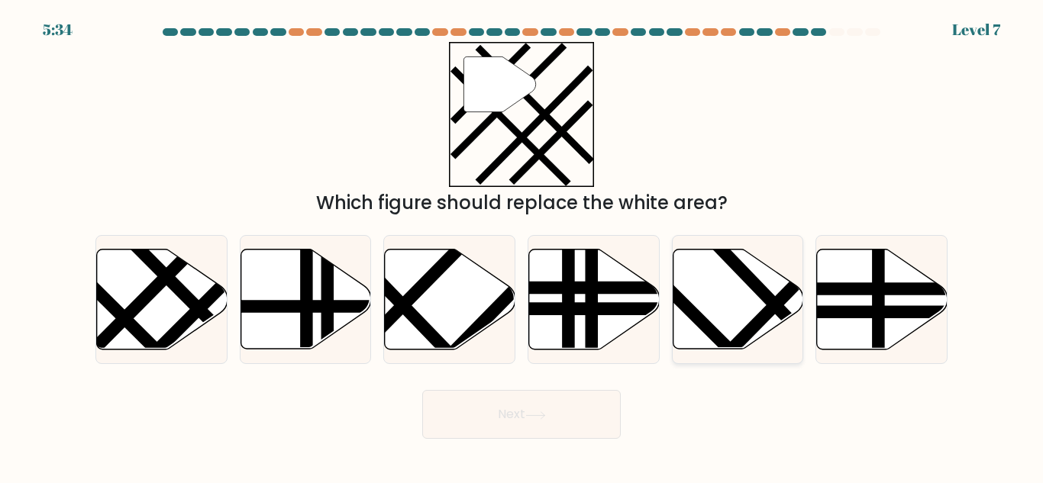
click at [737, 264] on line at bounding box center [803, 335] width 201 height 208
click at [522, 246] on input "e." at bounding box center [521, 244] width 1 height 4
radio input "true"
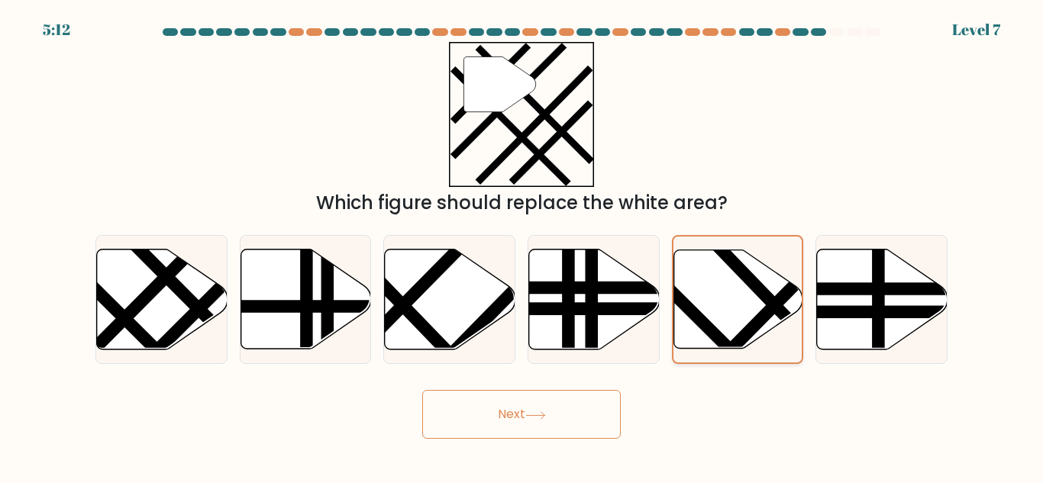
click at [737, 291] on icon at bounding box center [737, 299] width 129 height 98
click at [522, 246] on input "e." at bounding box center [521, 244] width 1 height 4
click at [546, 427] on button "Next" at bounding box center [521, 414] width 198 height 49
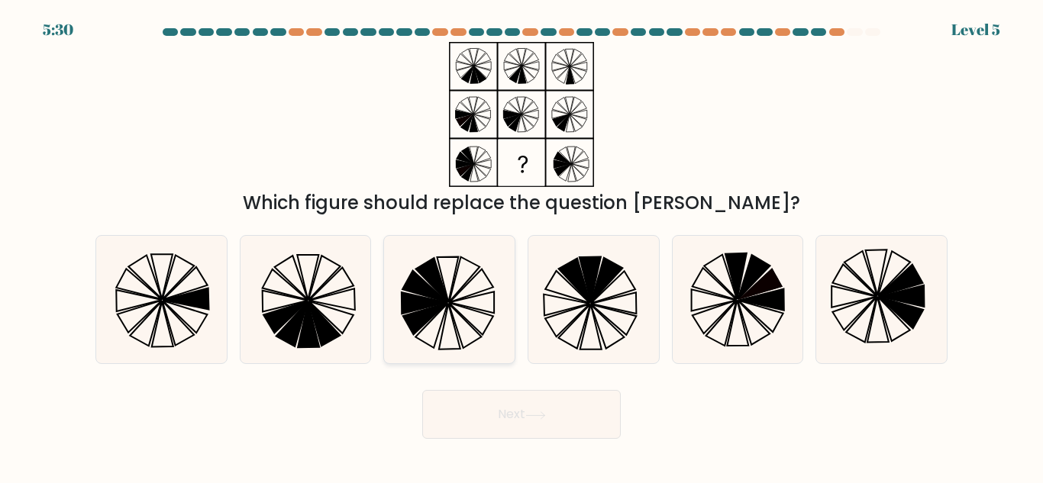
click at [454, 327] on icon at bounding box center [449, 327] width 21 height 46
click at [521, 246] on input "c." at bounding box center [521, 244] width 1 height 4
radio input "true"
click at [475, 408] on button "Next" at bounding box center [521, 414] width 198 height 49
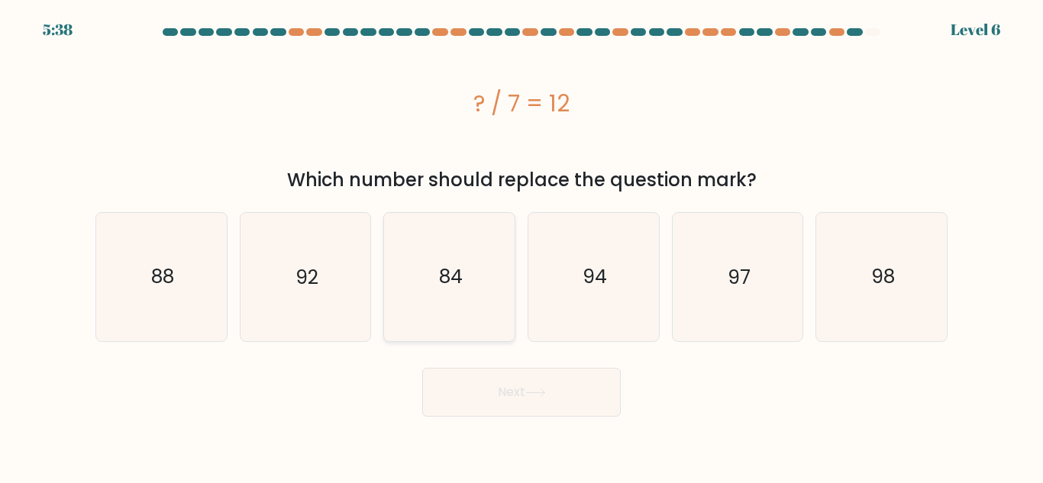
click at [434, 308] on icon "84" at bounding box center [448, 276] width 127 height 127
click at [521, 246] on input "c. 84" at bounding box center [521, 244] width 1 height 4
radio input "true"
click at [508, 395] on button "Next" at bounding box center [521, 392] width 198 height 49
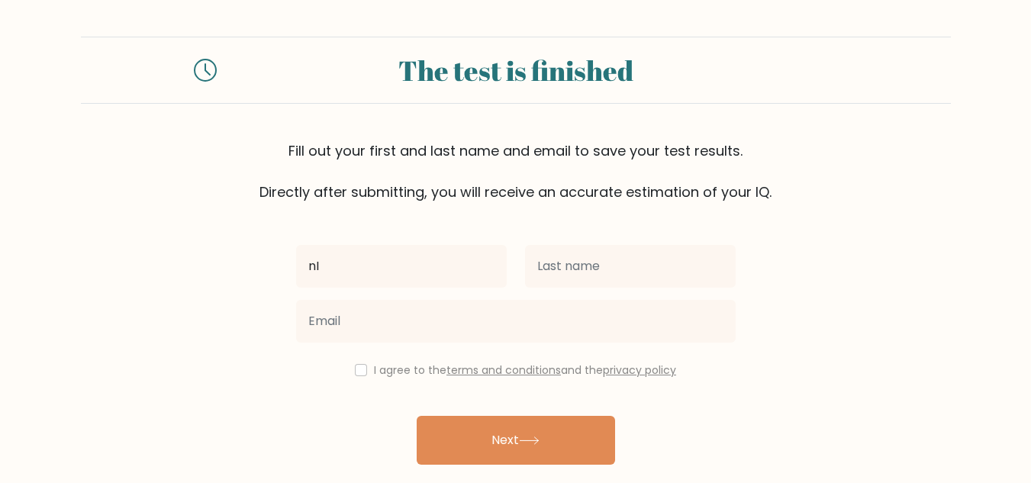
type input "n"
type input "Nida Nufsah"
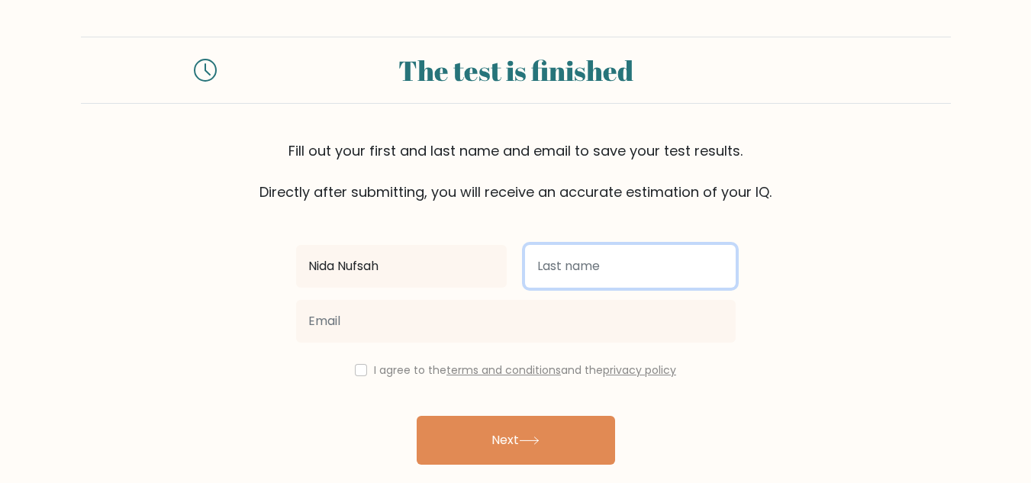
click at [648, 266] on input "text" at bounding box center [630, 266] width 211 height 43
type input "[PERSON_NAME]"
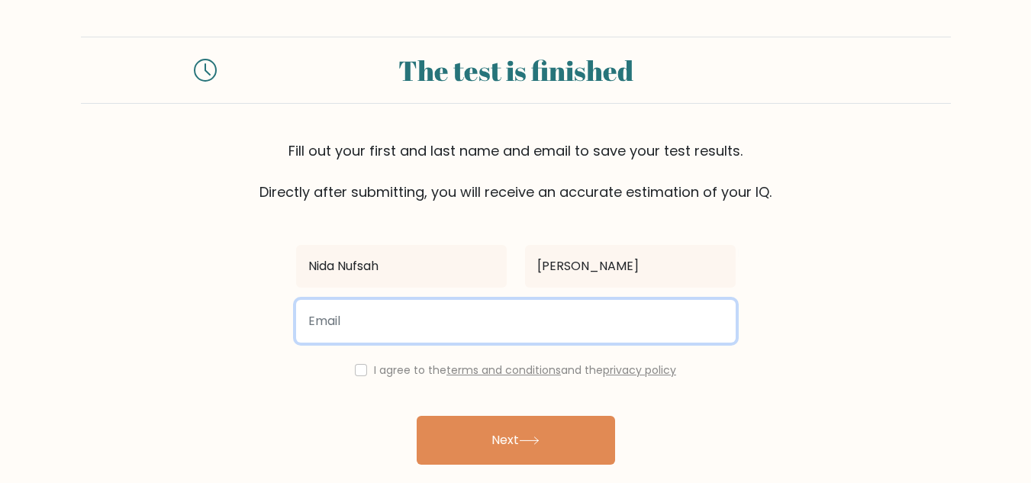
click at [646, 317] on input "email" at bounding box center [516, 321] width 440 height 43
type input "nnufsah@gmail.com"
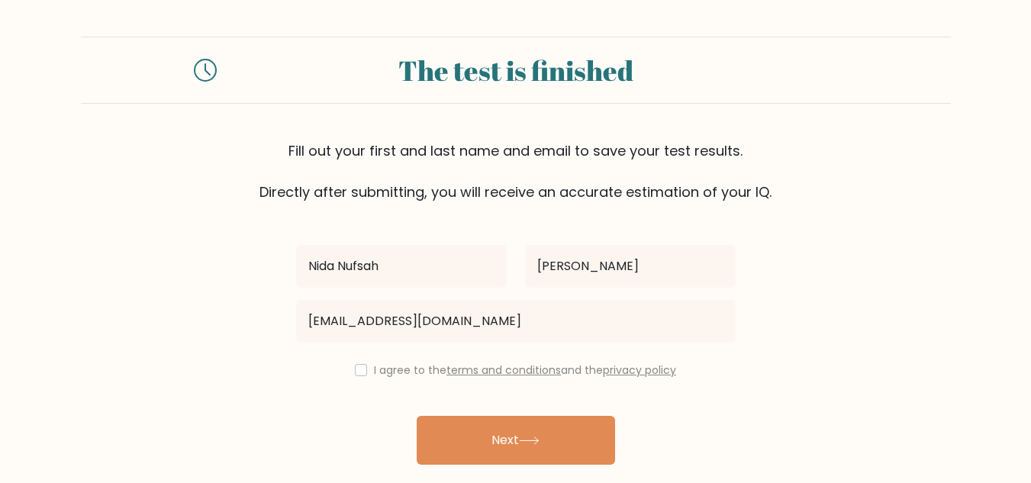
click at [353, 376] on div "I agree to the terms and conditions and the privacy policy" at bounding box center [516, 370] width 458 height 18
click at [358, 371] on input "checkbox" at bounding box center [361, 370] width 12 height 12
checkbox input "true"
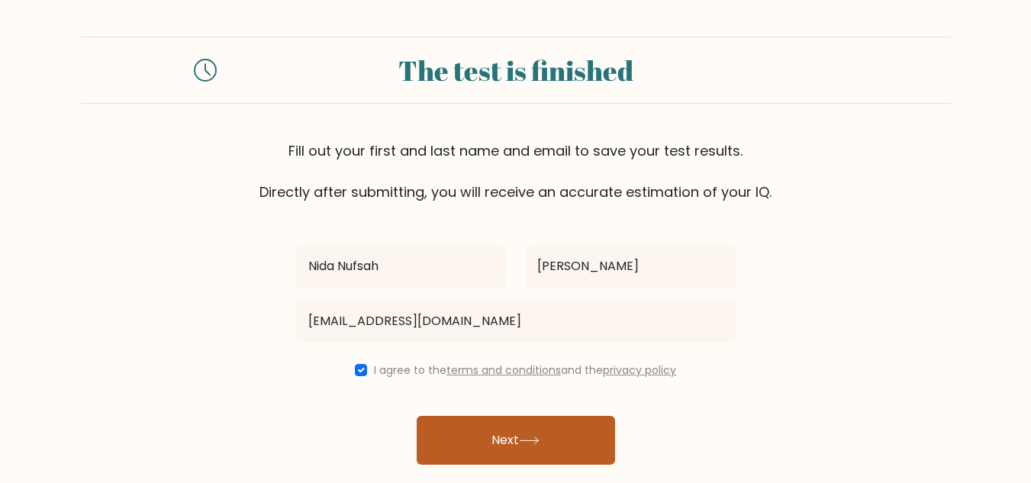
click at [492, 452] on button "Next" at bounding box center [516, 440] width 198 height 49
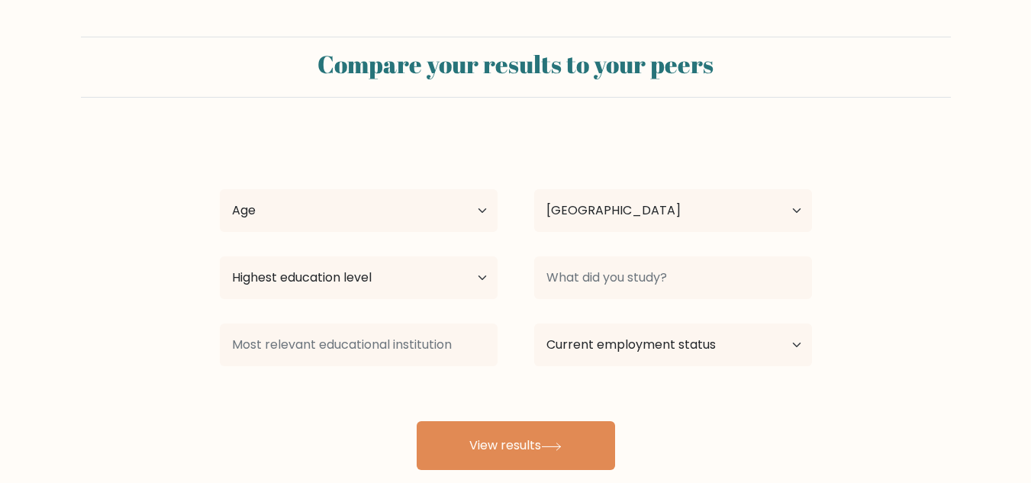
select select "ID"
select select "18_24"
click at [220, 189] on select "Age Under 18 years old 18-24 years old 25-34 years old 35-44 years old 45-54 ye…" at bounding box center [359, 210] width 278 height 43
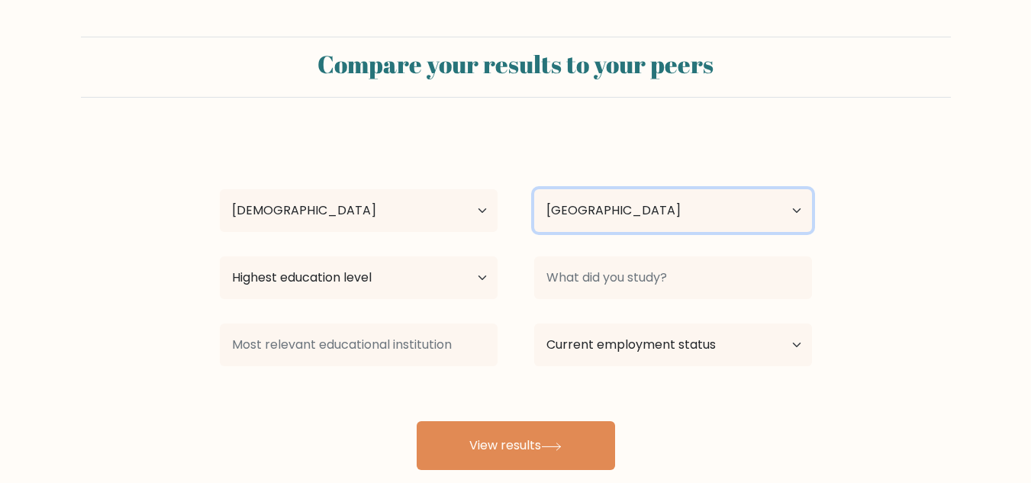
click at [651, 208] on select "Country Afghanistan Albania Algeria American Samoa Andorra Angola Anguilla Anta…" at bounding box center [673, 210] width 278 height 43
click at [534, 189] on select "Country Afghanistan Albania Algeria American Samoa Andorra Angola Anguilla Anta…" at bounding box center [673, 210] width 278 height 43
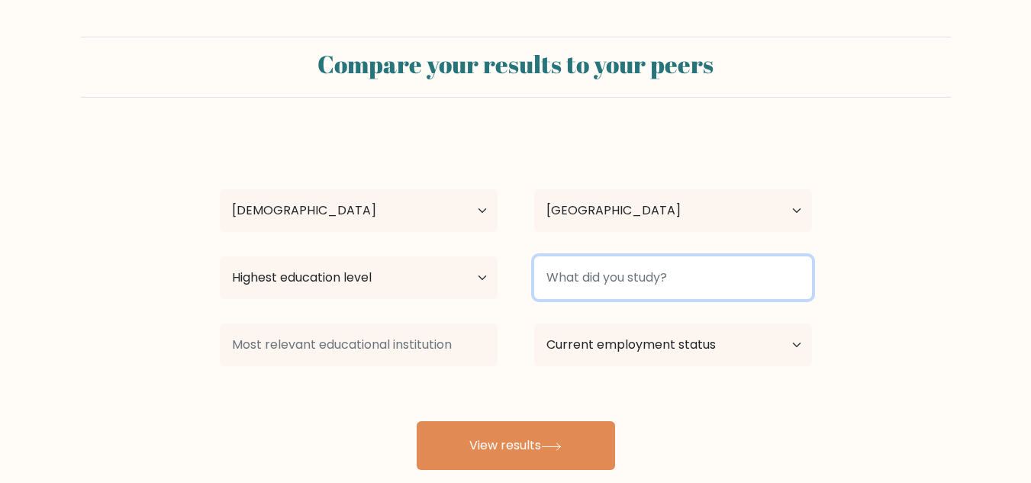
click at [632, 276] on input at bounding box center [673, 277] width 278 height 43
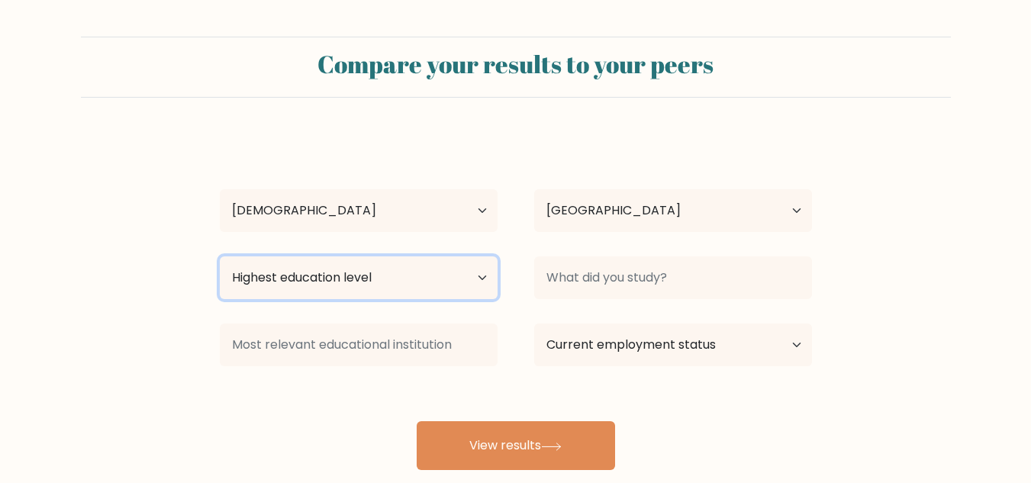
click at [404, 298] on select "Highest education level No schooling Primary Lower Secondary Upper Secondary Oc…" at bounding box center [359, 277] width 278 height 43
select select "bachelors_degree"
click at [220, 256] on select "Highest education level No schooling Primary Lower Secondary Upper Secondary Oc…" at bounding box center [359, 277] width 278 height 43
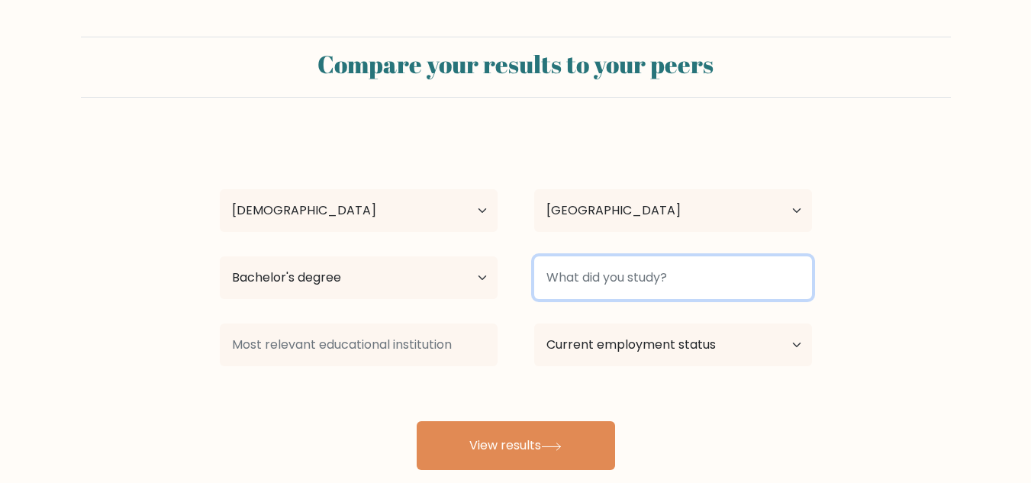
click at [601, 272] on input at bounding box center [673, 277] width 278 height 43
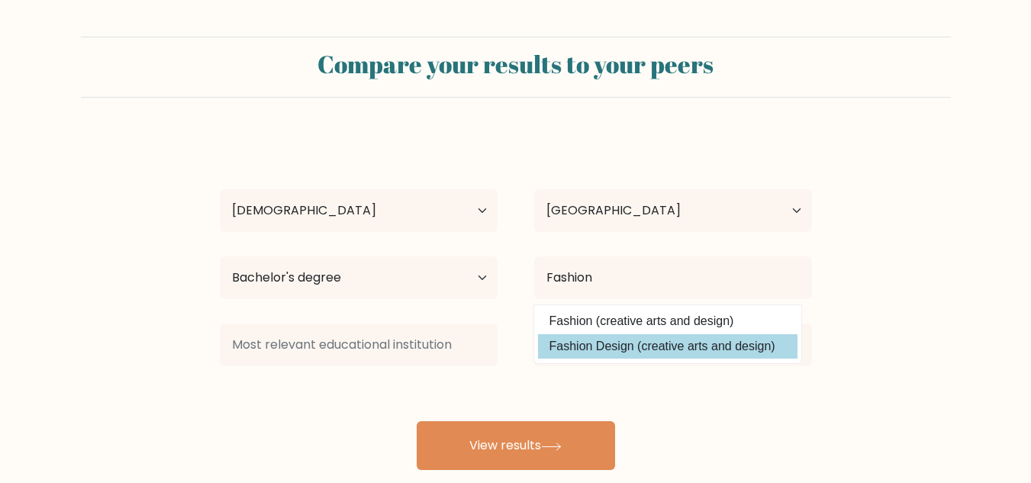
click at [629, 337] on option "Fashion Design (creative arts and design)" at bounding box center [667, 346] width 259 height 24
type input "Fashion Design"
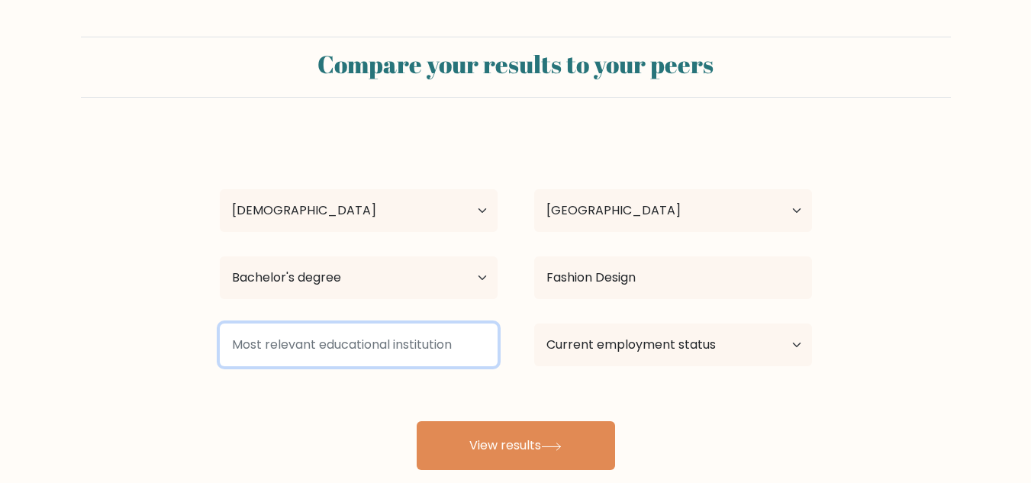
click at [445, 349] on input at bounding box center [359, 345] width 278 height 43
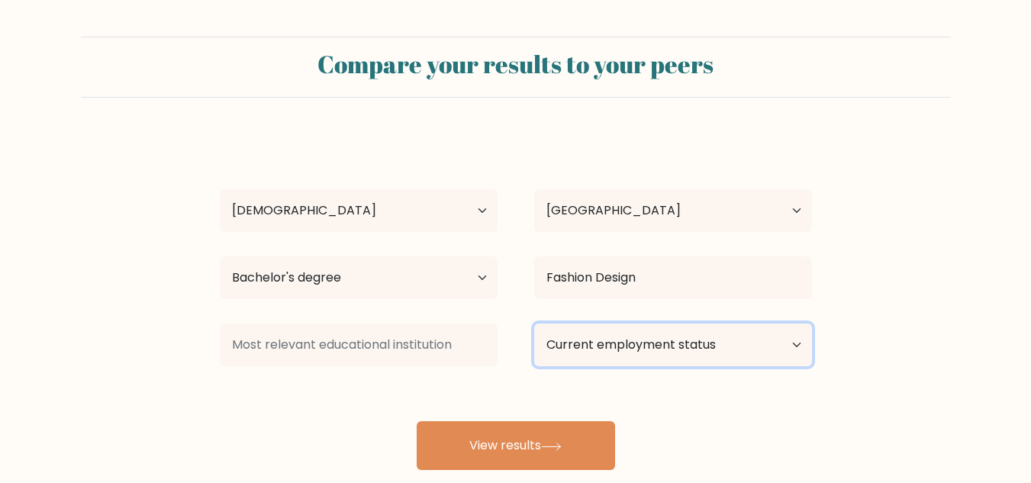
click at [543, 350] on select "Current employment status Employed Student Retired Other / prefer not to answer" at bounding box center [673, 345] width 278 height 43
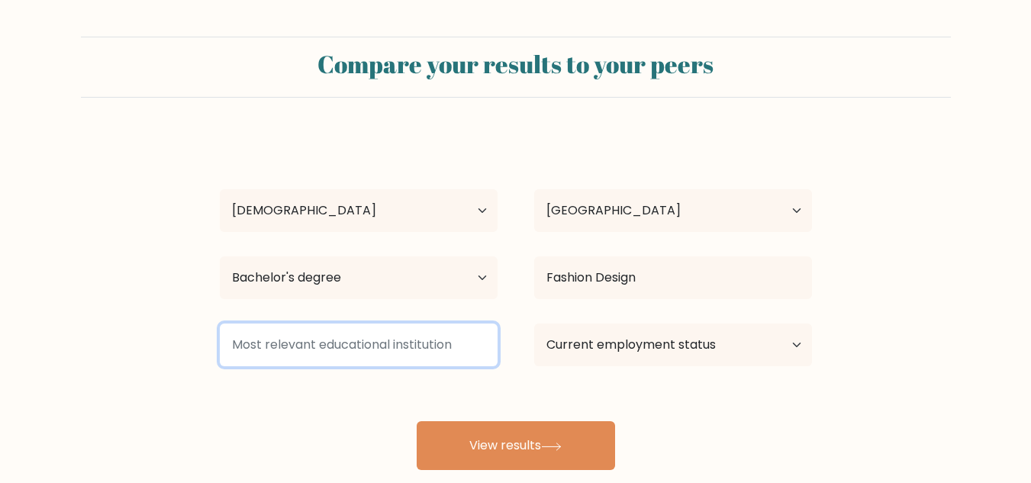
click at [472, 340] on input at bounding box center [359, 345] width 278 height 43
type input "T"
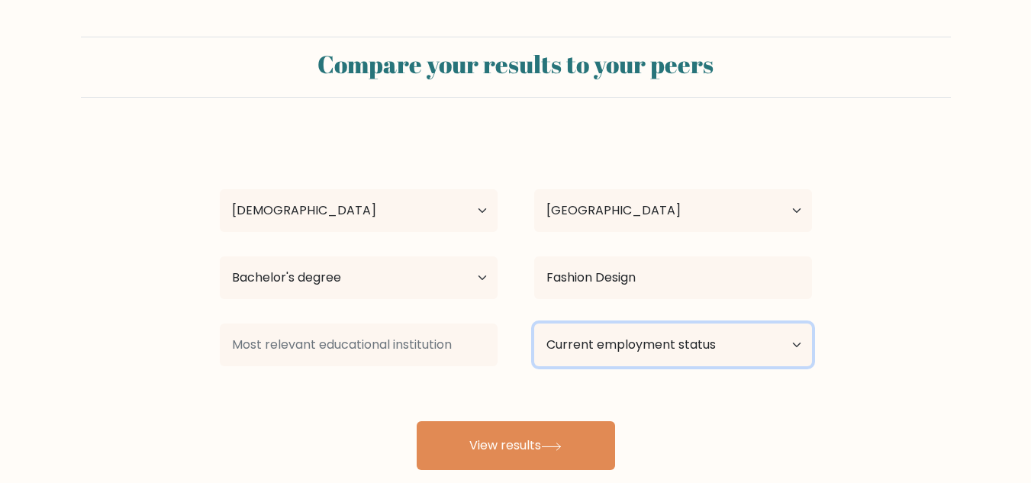
click at [637, 340] on select "Current employment status Employed Student Retired Other / prefer not to answer" at bounding box center [673, 345] width 278 height 43
select select "other"
click at [534, 324] on select "Current employment status Employed Student Retired Other / prefer not to answer" at bounding box center [673, 345] width 278 height 43
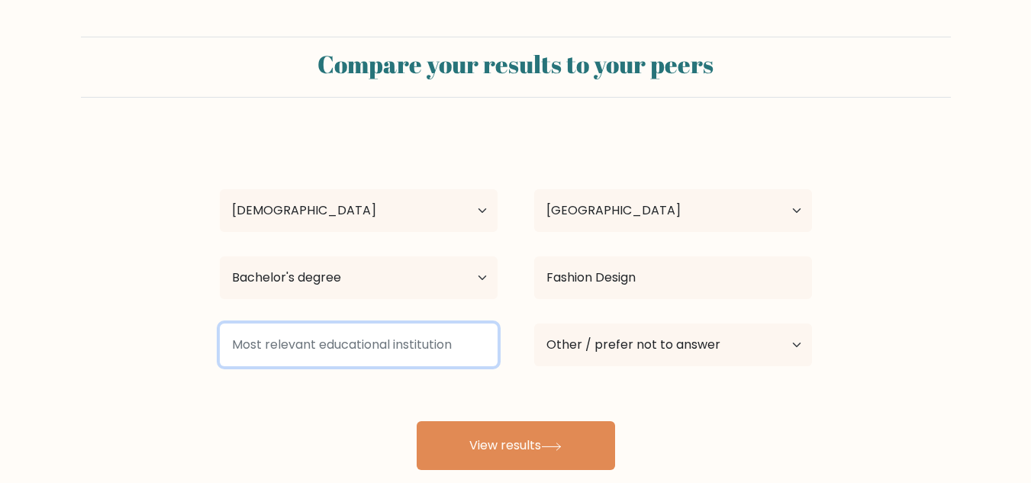
click at [290, 345] on input at bounding box center [359, 345] width 278 height 43
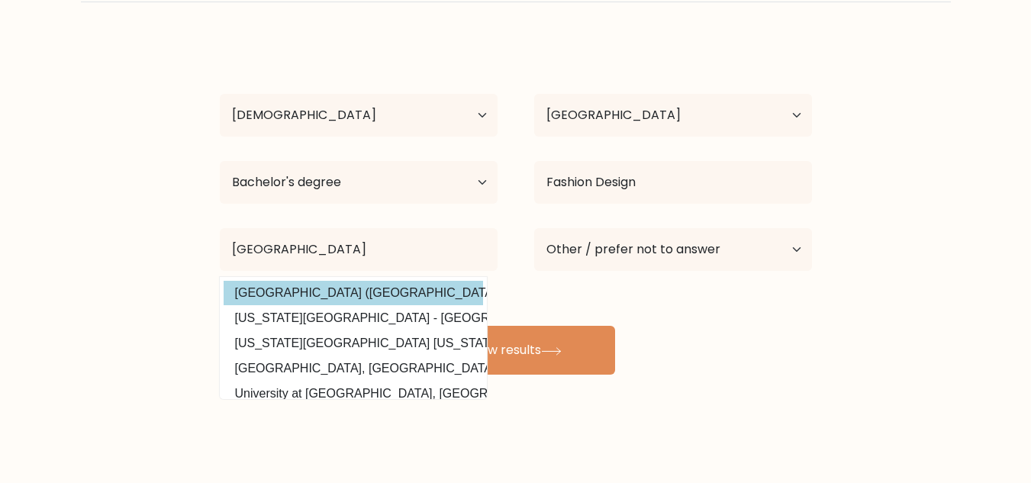
click at [398, 298] on option "Universitas Telkom (Indonesia)" at bounding box center [353, 293] width 259 height 24
type input "Universitas Telkom"
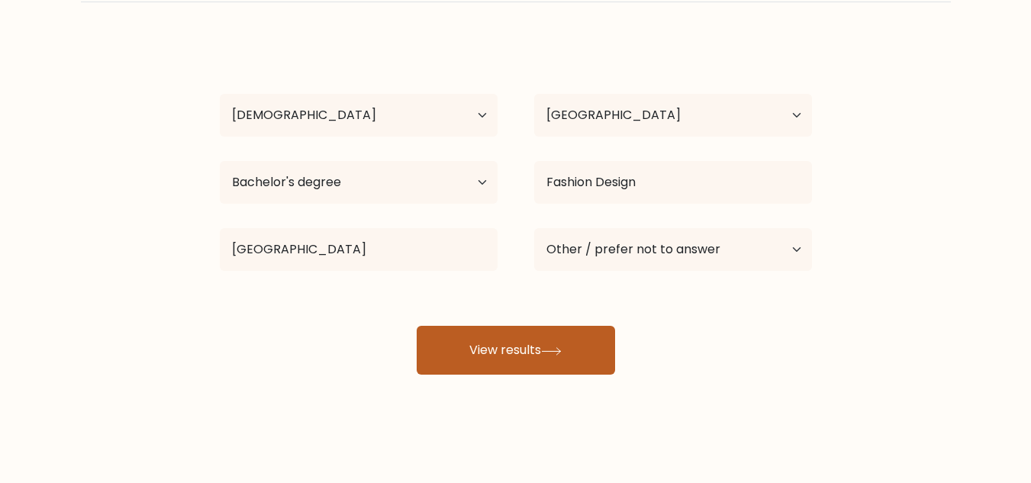
click at [490, 341] on button "View results" at bounding box center [516, 350] width 198 height 49
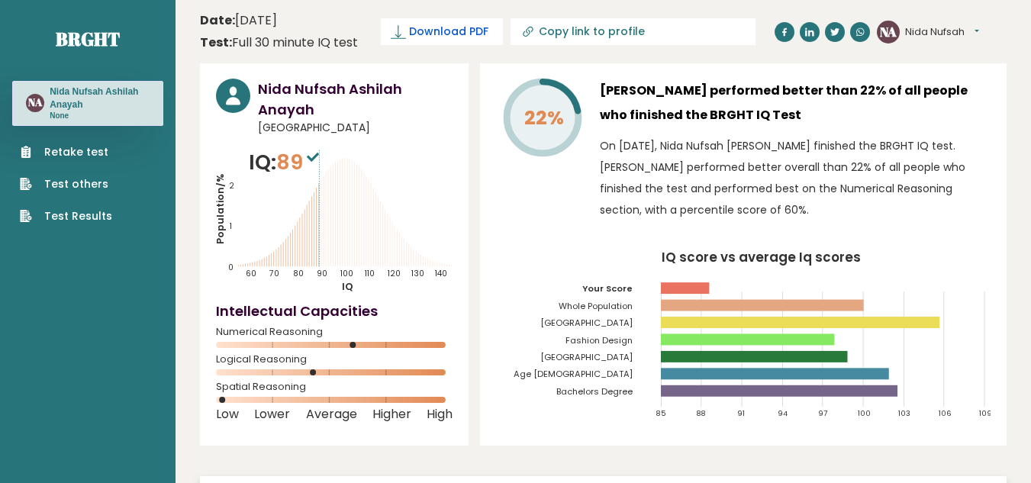
click at [482, 31] on span "Download PDF" at bounding box center [448, 32] width 79 height 16
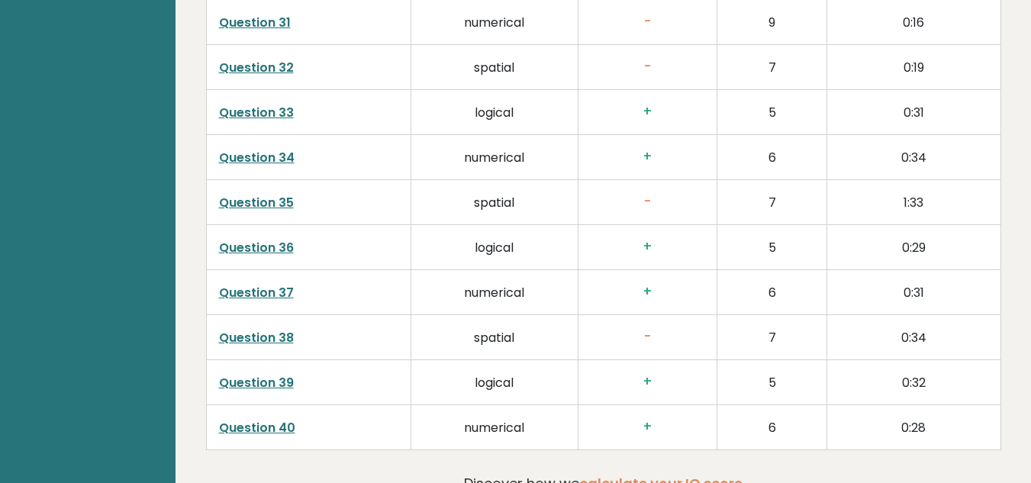
scroll to position [4023, 0]
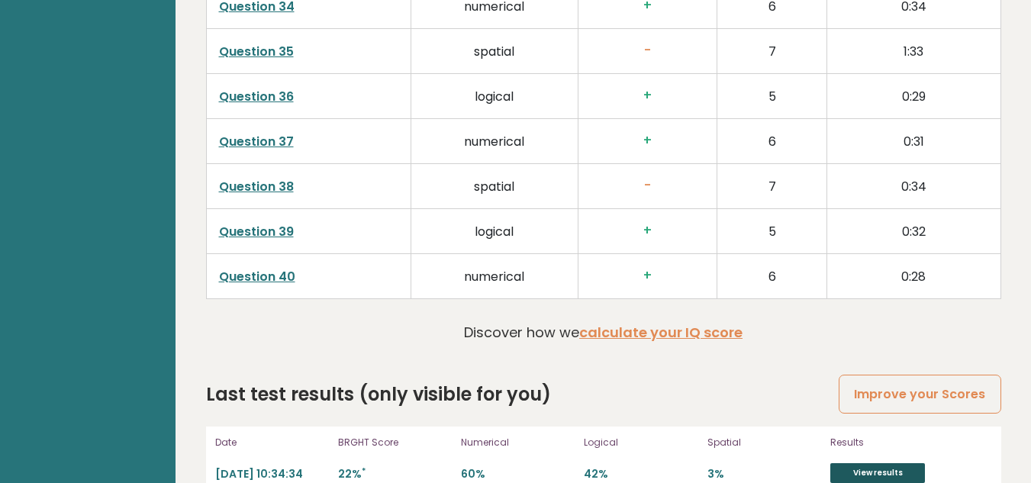
click at [843, 463] on link "View results" at bounding box center [877, 473] width 95 height 20
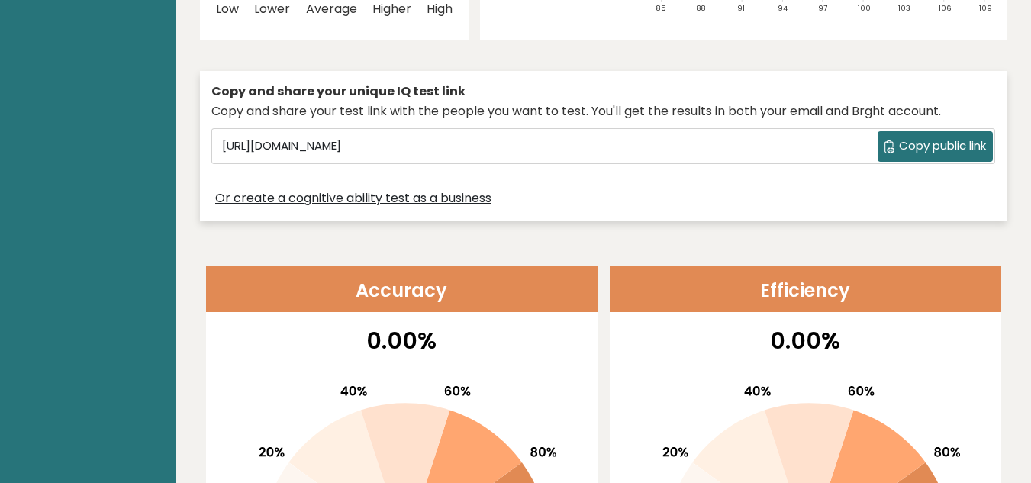
scroll to position [0, 0]
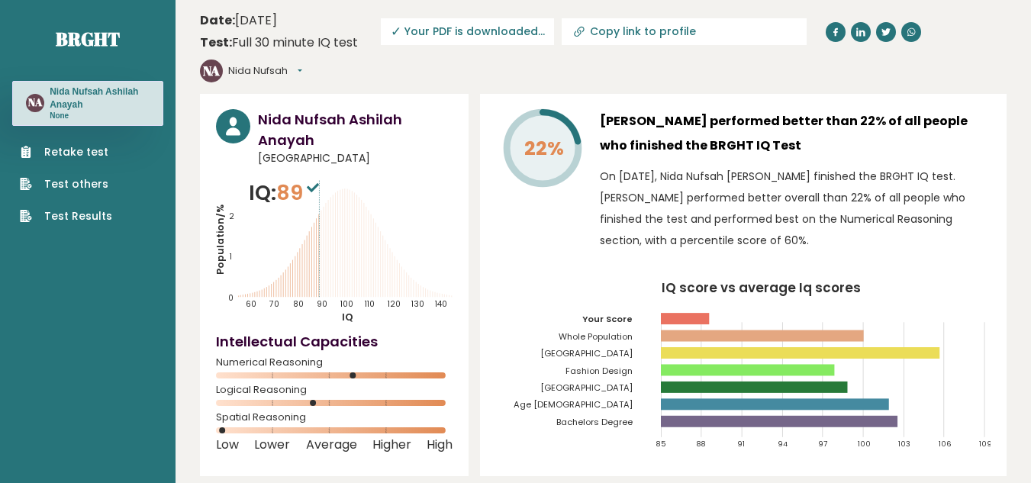
click at [100, 218] on link "Test Results" at bounding box center [66, 216] width 92 height 16
click at [484, 22] on span "✓ Your PDF is downloaded..." at bounding box center [467, 31] width 173 height 27
click at [417, 33] on span "✓ Your PDF is downloaded..." at bounding box center [467, 31] width 173 height 27
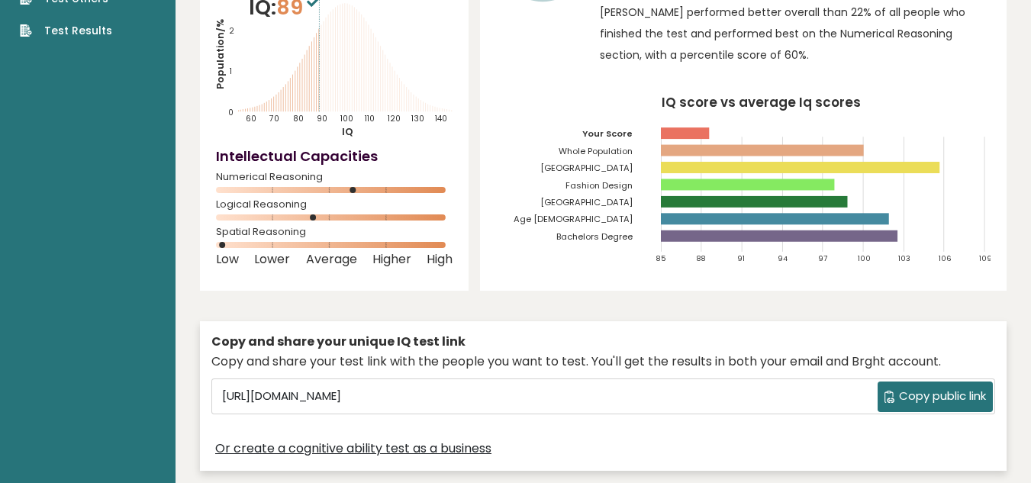
scroll to position [382, 0]
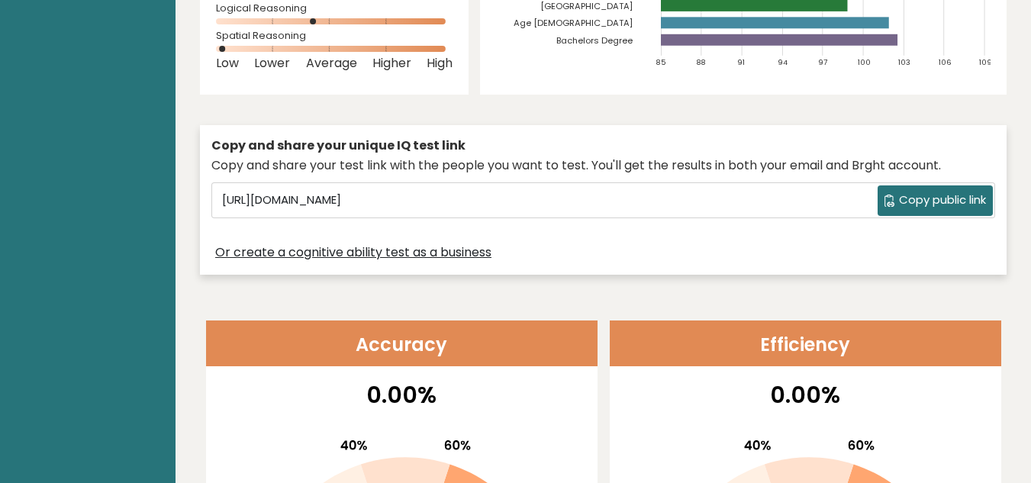
click at [888, 195] on icon at bounding box center [889, 201] width 11 height 12
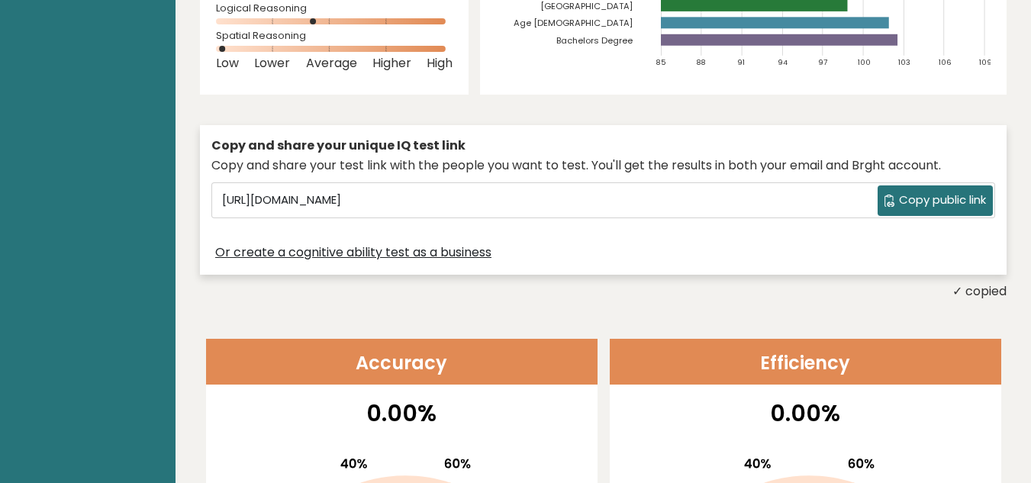
click at [906, 192] on span "Copy public link" at bounding box center [942, 201] width 87 height 18
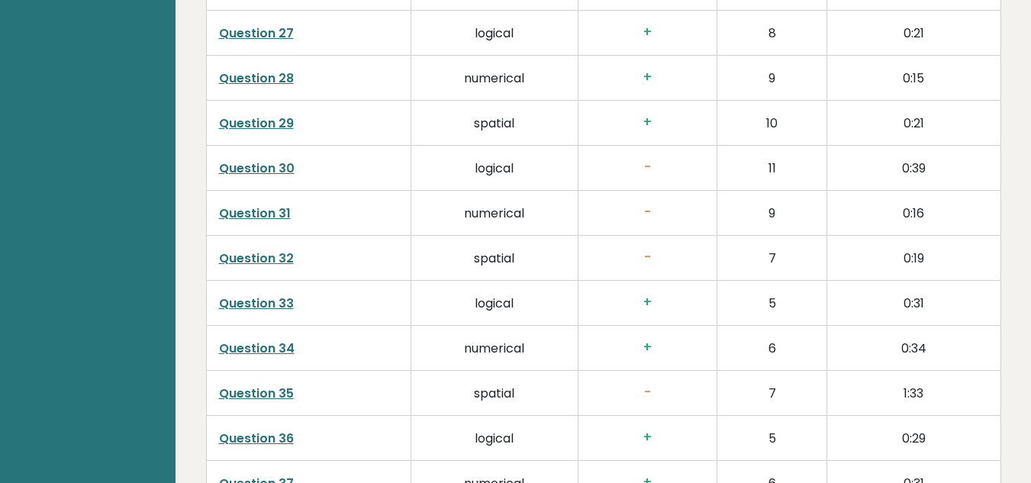
scroll to position [4041, 0]
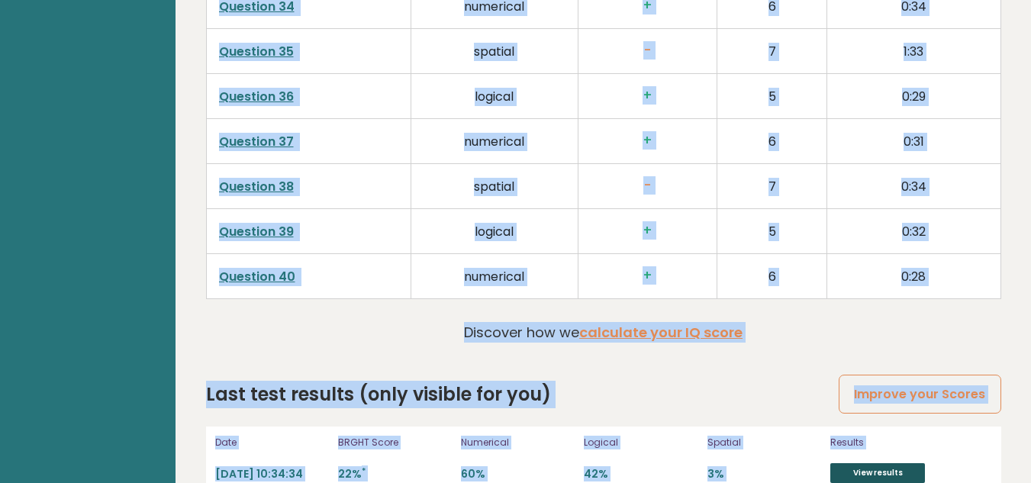
drag, startPoint x: 263, startPoint y: 92, endPoint x: 861, endPoint y: 446, distance: 695.3
copy body "Nida Nufsah Ashilah Anayah Indonesia IQ: 89 Population/% IQ 0 1 2 60 70 80 90 1…"
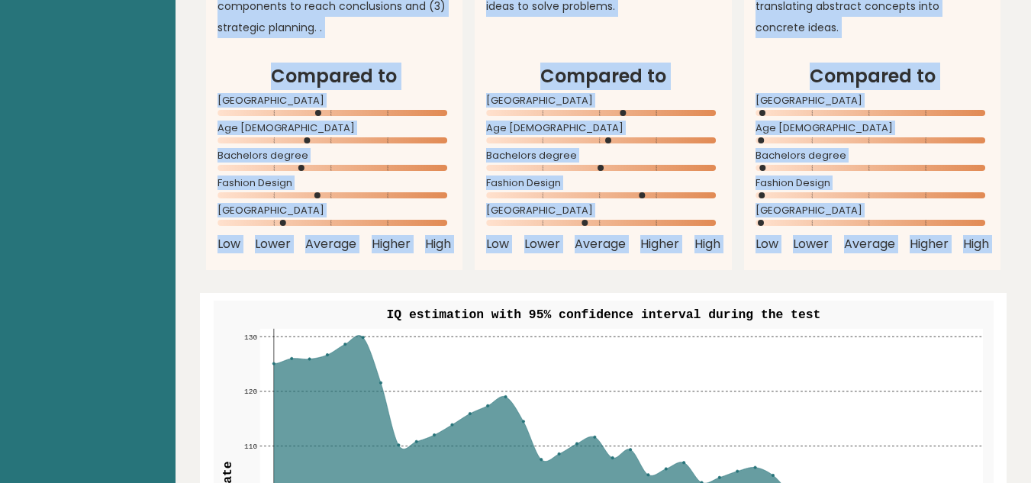
scroll to position [1446, 0]
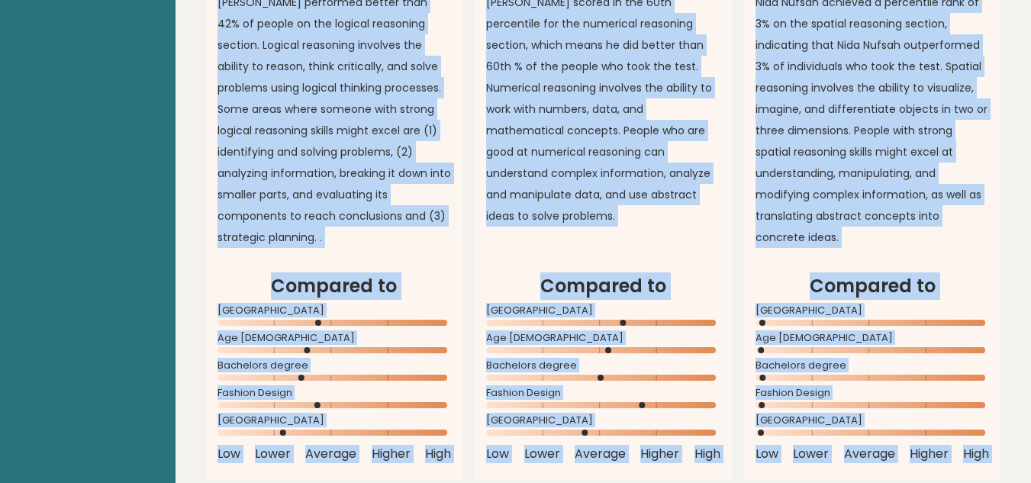
click at [656, 111] on p "Nida Nufsah scored in the 60th percentile for the numerical reasoning section, …" at bounding box center [603, 109] width 234 height 235
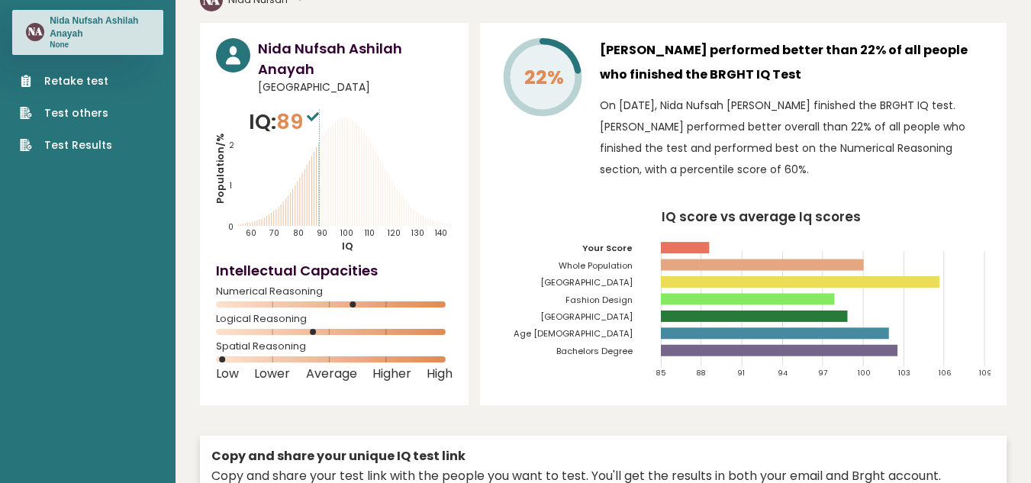
scroll to position [0, 0]
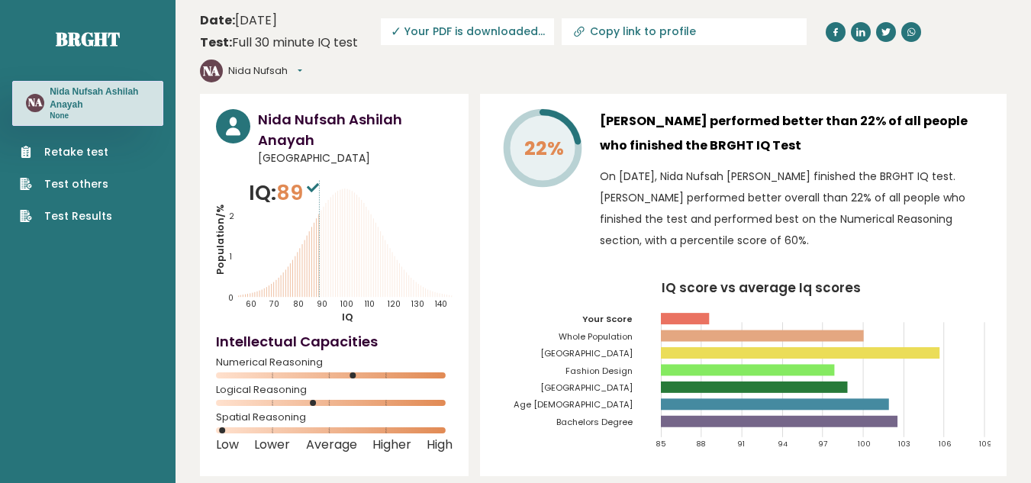
click at [82, 216] on link "Test Results" at bounding box center [66, 216] width 92 height 16
click at [424, 25] on span "✓ Your PDF is downloaded..." at bounding box center [467, 31] width 173 height 27
click at [403, 31] on span "✓ Your PDF is downloaded..." at bounding box center [467, 31] width 173 height 27
click at [403, 32] on span "✓ Your PDF is downloaded..." at bounding box center [467, 31] width 173 height 27
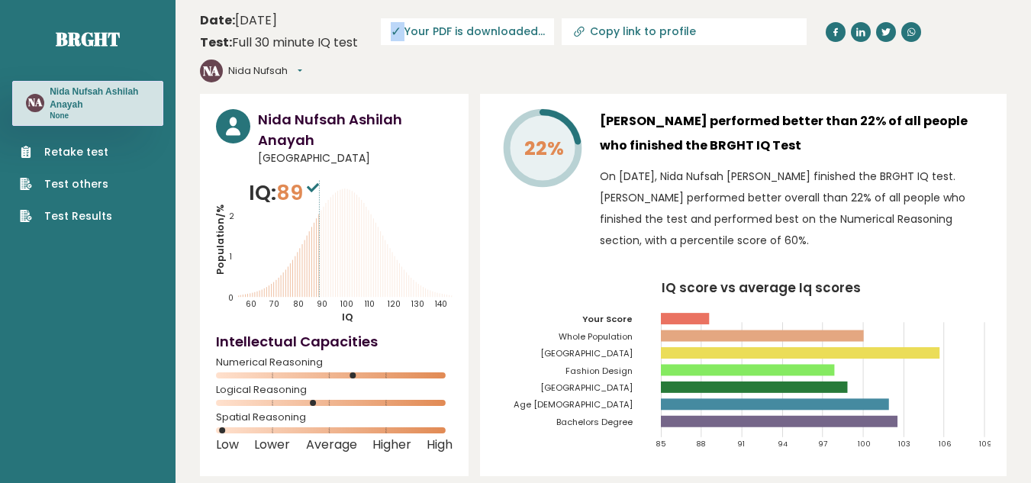
click at [403, 32] on span "✓ Your PDF is downloaded..." at bounding box center [467, 31] width 173 height 27
click at [410, 31] on span "✓ Your PDF is downloaded..." at bounding box center [467, 31] width 173 height 27
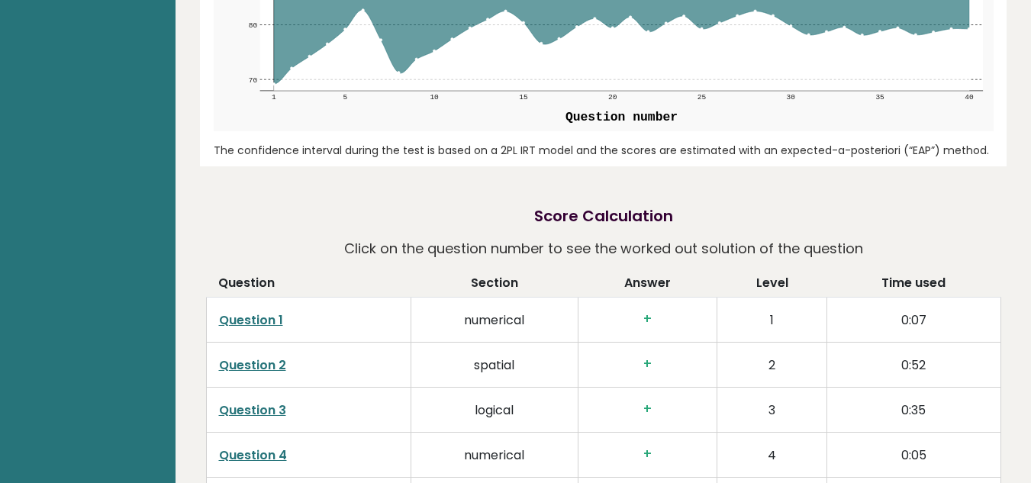
scroll to position [2442, 0]
